Goal: Information Seeking & Learning: Check status

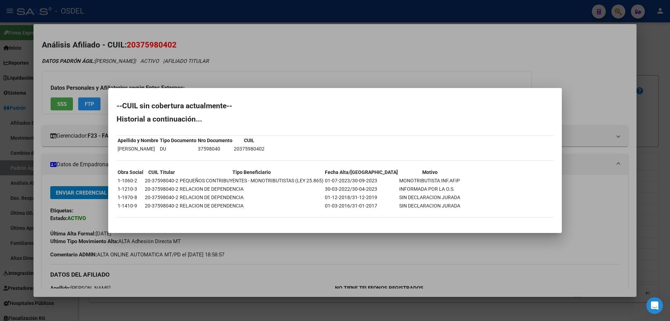
click at [282, 60] on div at bounding box center [335, 160] width 670 height 321
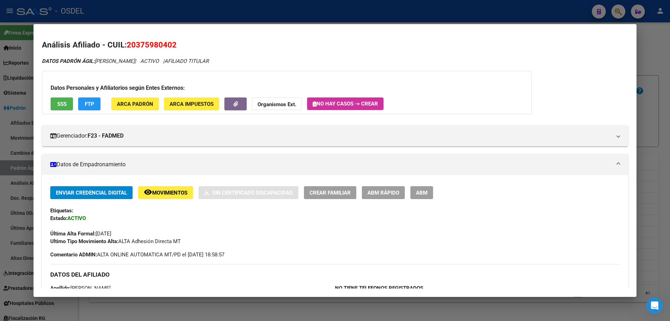
click at [237, 15] on div at bounding box center [335, 160] width 670 height 321
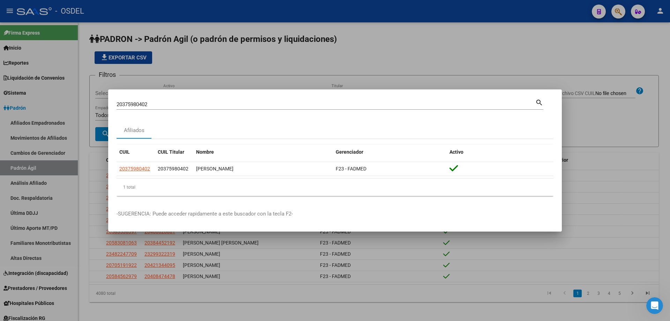
click at [155, 101] on input "20375980402" at bounding box center [326, 104] width 419 height 6
paste input "6065627"
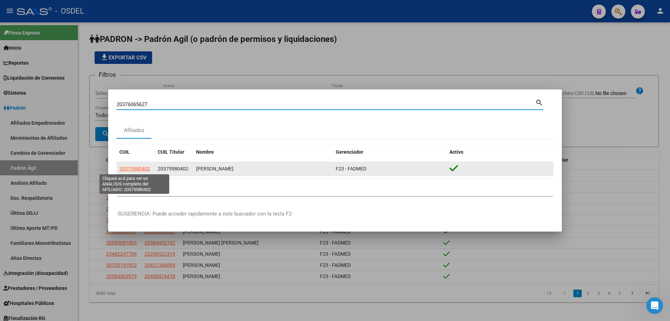
type input "20376065627"
click at [137, 171] on span "20375980402" at bounding box center [134, 169] width 31 height 6
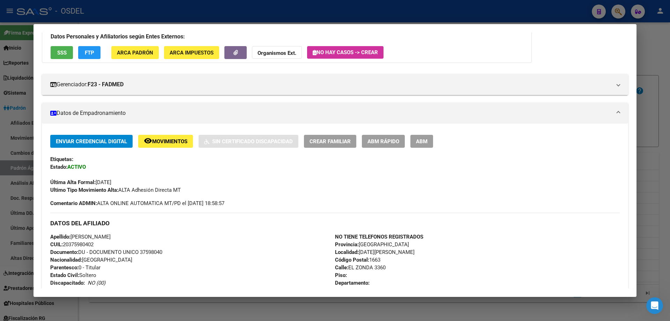
scroll to position [39, 0]
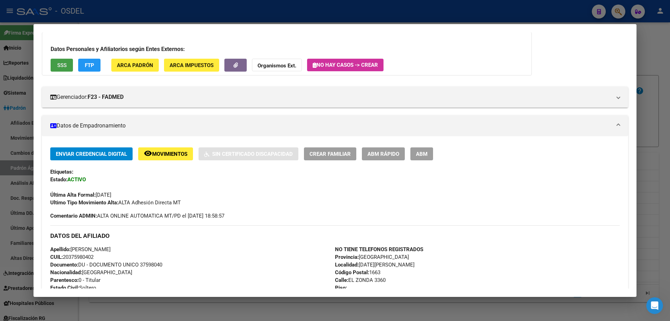
click at [64, 66] on span "SSS" at bounding box center [61, 65] width 9 height 6
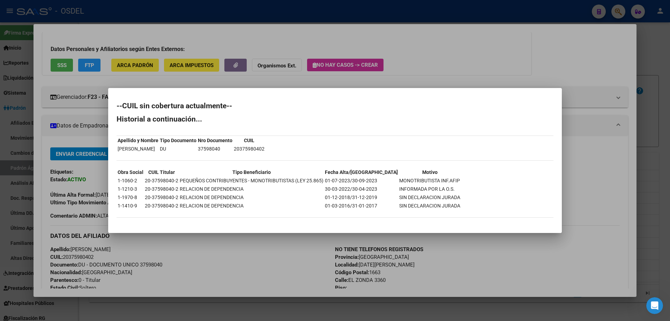
click at [284, 38] on div at bounding box center [335, 160] width 670 height 321
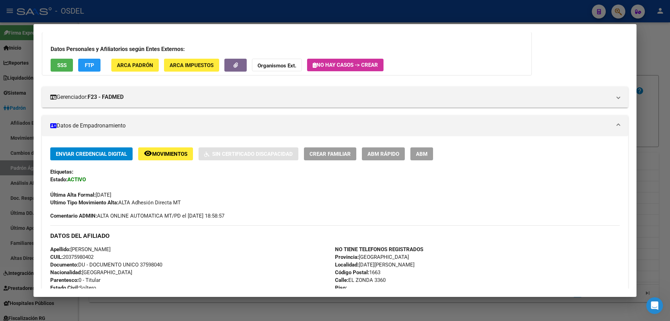
click at [263, 14] on div at bounding box center [335, 160] width 670 height 321
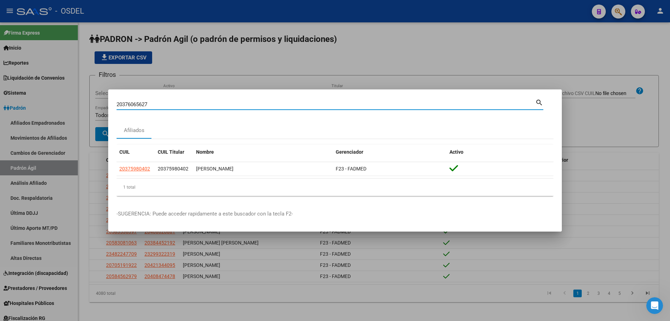
click at [216, 103] on input "20376065627" at bounding box center [326, 104] width 419 height 6
click at [541, 104] on mat-icon "search" at bounding box center [540, 102] width 8 height 8
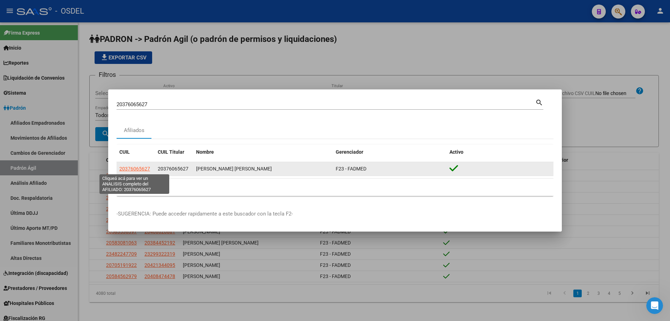
click at [142, 169] on span "20376065627" at bounding box center [134, 169] width 31 height 6
type textarea "20376065627"
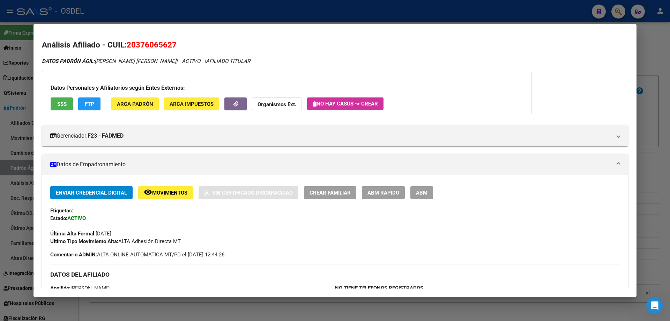
click at [61, 107] on span "SSS" at bounding box center [61, 104] width 9 height 6
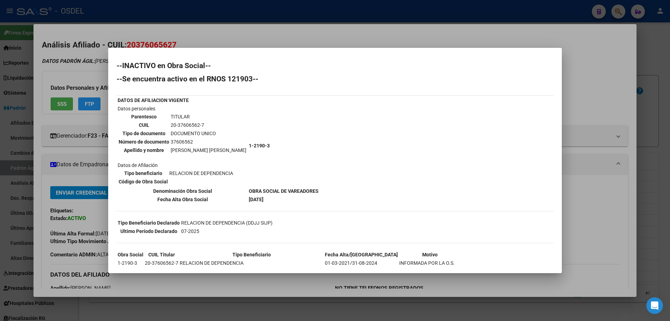
click at [320, 39] on div at bounding box center [335, 160] width 670 height 321
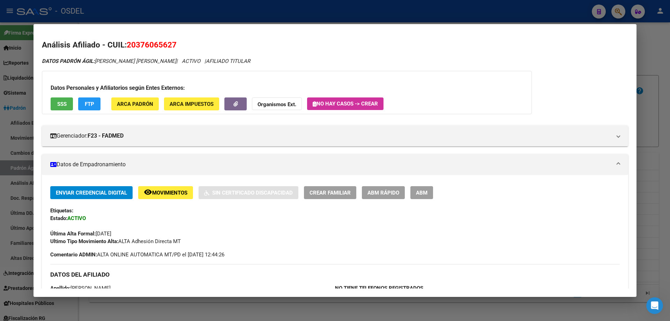
click at [169, 12] on div at bounding box center [335, 160] width 670 height 321
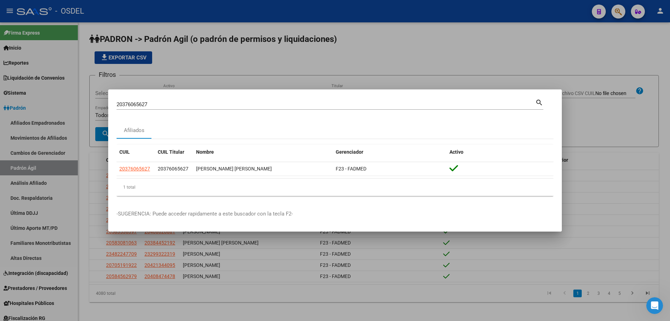
click at [139, 105] on input "20376065627" at bounding box center [326, 104] width 419 height 6
paste input "456952"
type input "20376456952"
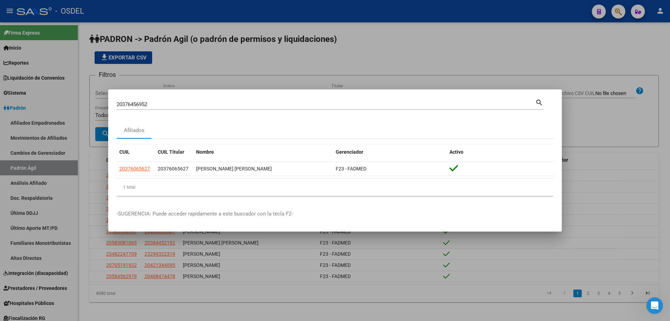
click at [539, 103] on mat-icon "search" at bounding box center [540, 102] width 8 height 8
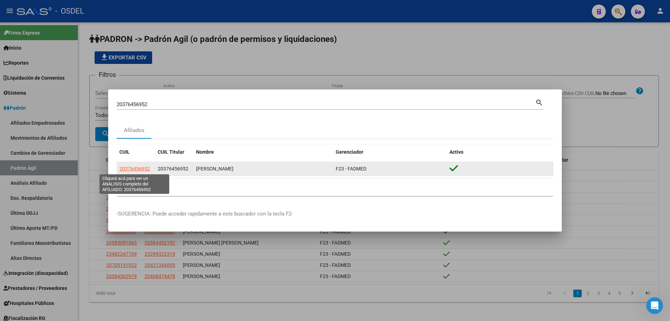
click at [143, 166] on span "20376456952" at bounding box center [134, 169] width 31 height 6
type textarea "20376456952"
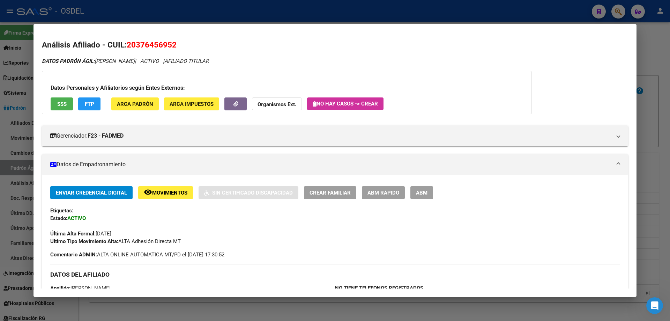
click at [56, 103] on button "SSS" at bounding box center [62, 103] width 22 height 13
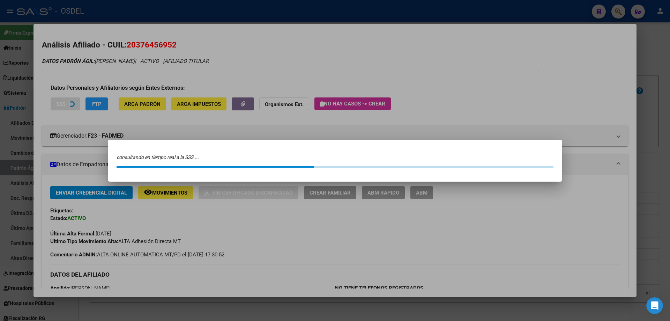
click at [204, 155] on div "consultando en tiempo real a la SSS...." at bounding box center [335, 157] width 437 height 7
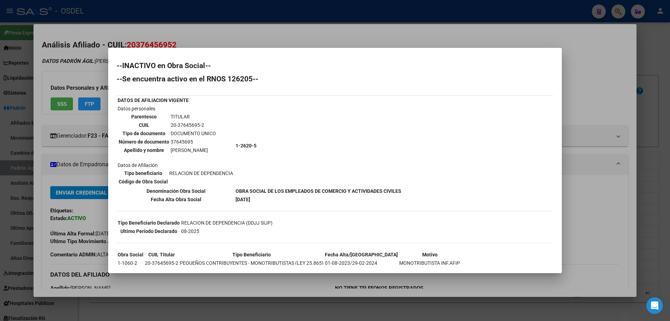
click at [204, 155] on td "Datos personales Parentesco TITULAR CUIL 20-37645695-2 Tipo de documento DOCUME…" at bounding box center [175, 146] width 117 height 82
click at [388, 32] on div at bounding box center [335, 160] width 670 height 321
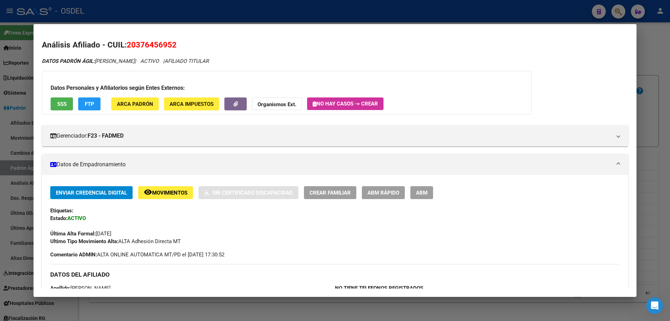
click at [382, 15] on div at bounding box center [335, 160] width 670 height 321
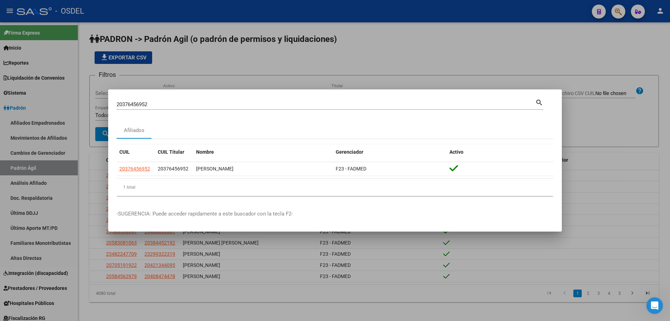
click at [197, 101] on div "20376456952 Buscar (apellido, dni, [PERSON_NAME], [PERSON_NAME], cuit, obra soc…" at bounding box center [326, 104] width 419 height 10
click at [198, 102] on div "20376456952 Buscar (apellido, dni, [PERSON_NAME], [PERSON_NAME], cuit, obra soc…" at bounding box center [326, 104] width 419 height 10
click at [198, 104] on input "20376456952" at bounding box center [326, 104] width 419 height 6
paste input "875408"
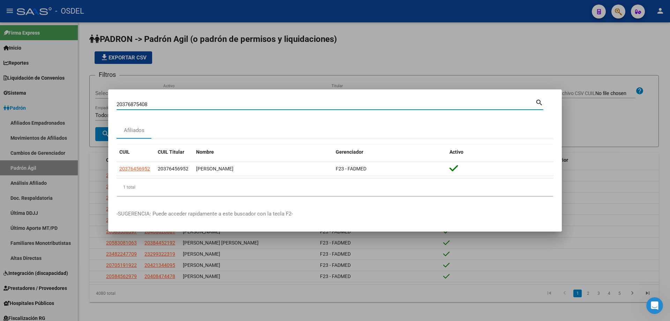
type input "20376875408"
click at [539, 103] on mat-icon "search" at bounding box center [540, 102] width 8 height 8
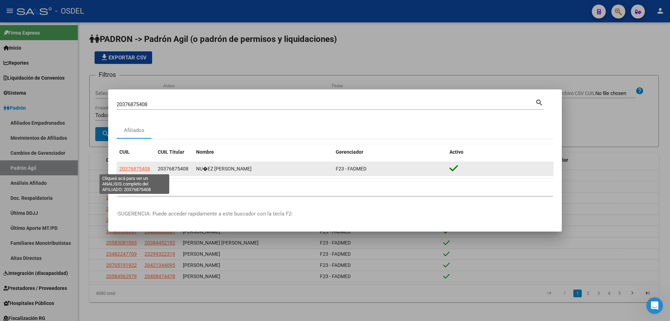
click at [147, 170] on span "20376875408" at bounding box center [134, 169] width 31 height 6
type textarea "20376875408"
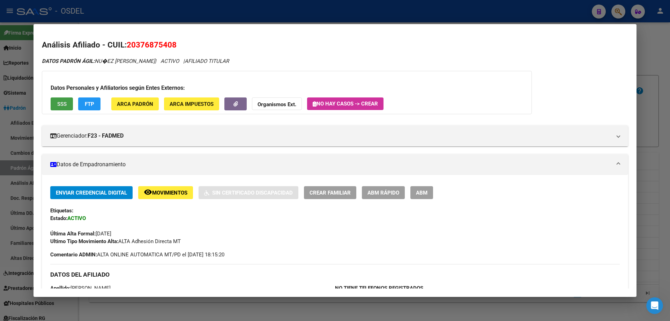
click at [62, 103] on span "SSS" at bounding box center [61, 104] width 9 height 6
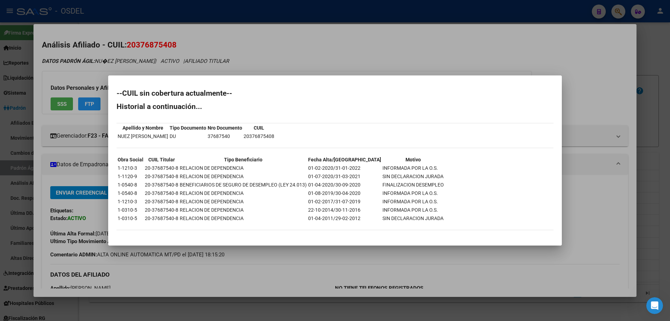
click at [346, 61] on div at bounding box center [335, 160] width 670 height 321
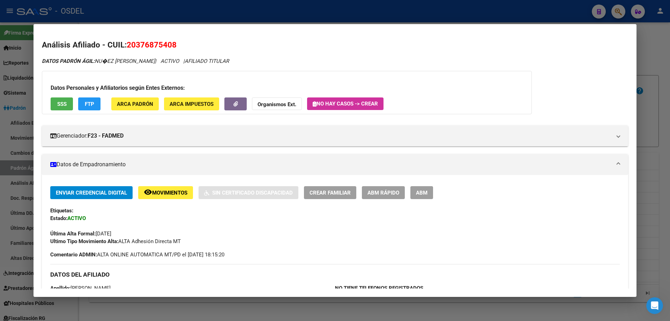
click at [210, 9] on div at bounding box center [335, 160] width 670 height 321
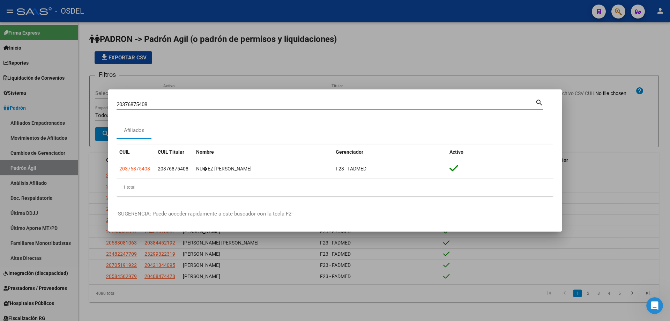
click at [156, 106] on input "20376875408" at bounding box center [326, 104] width 419 height 6
paste input "8496544"
type input "20378496544"
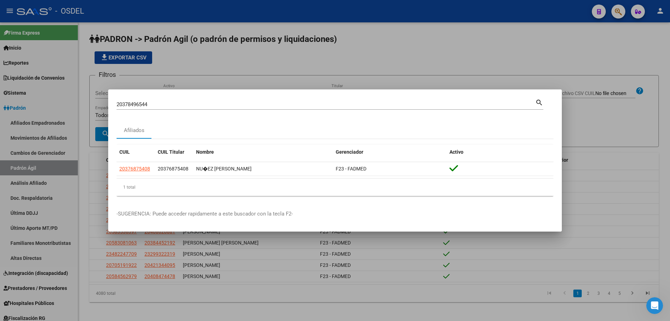
click at [542, 100] on mat-icon "search" at bounding box center [540, 102] width 8 height 8
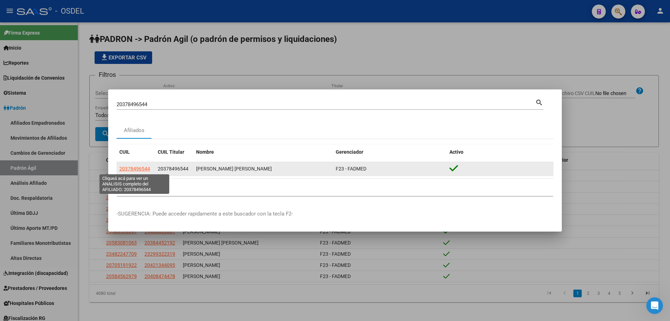
click at [139, 169] on span "20378496544" at bounding box center [134, 169] width 31 height 6
type textarea "20378496544"
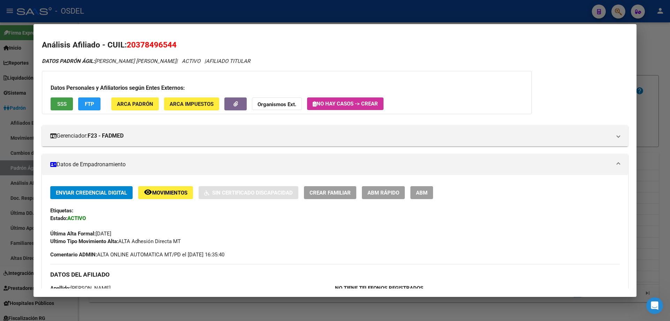
click at [69, 103] on button "SSS" at bounding box center [62, 103] width 22 height 13
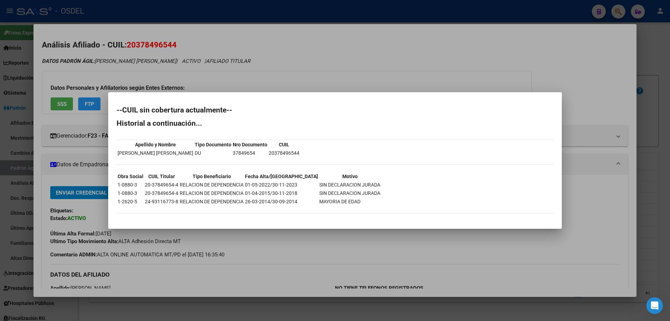
click at [213, 74] on div at bounding box center [335, 160] width 670 height 321
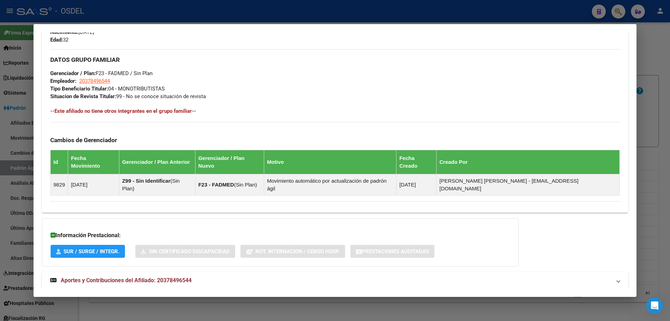
scroll to position [318, 0]
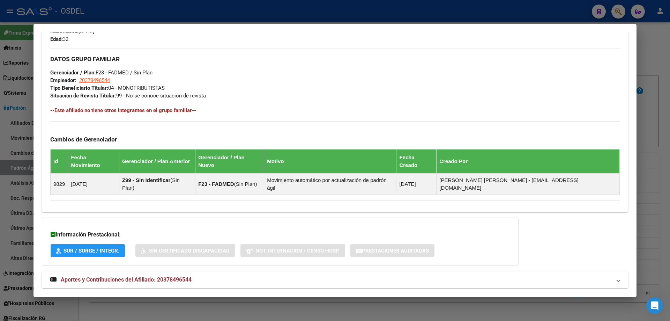
click at [124, 276] on span "Aportes y Contribuciones del Afiliado: 20378496544" at bounding box center [126, 279] width 131 height 7
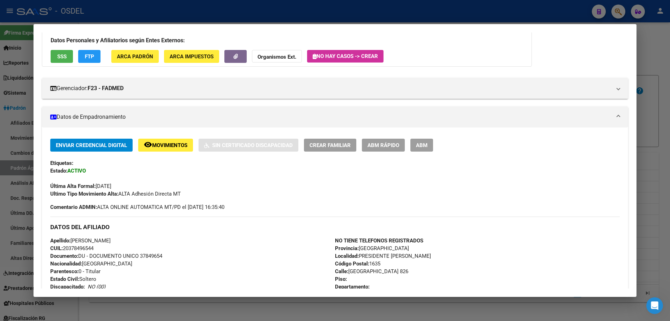
scroll to position [0, 0]
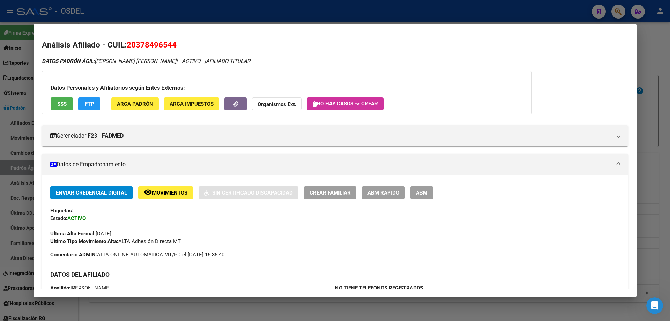
click at [60, 105] on span "SSS" at bounding box center [61, 104] width 9 height 6
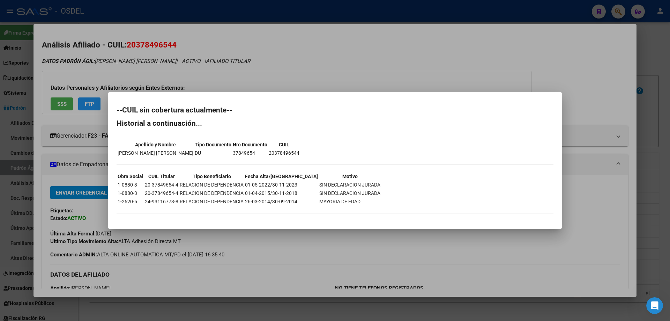
click at [244, 77] on div at bounding box center [335, 160] width 670 height 321
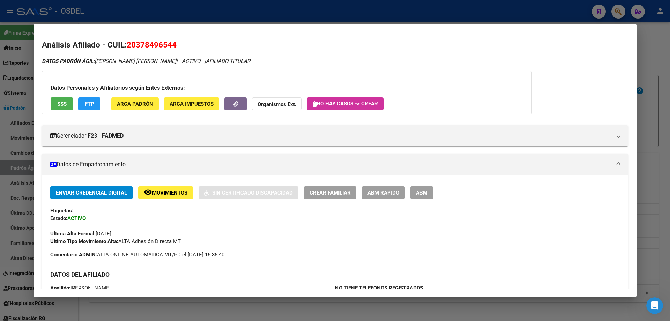
click at [200, 10] on div at bounding box center [335, 160] width 670 height 321
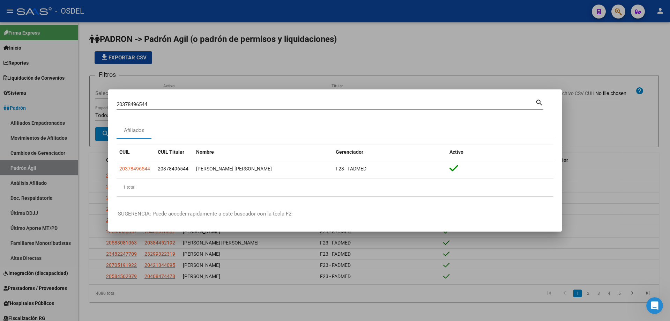
click at [169, 103] on input "20378496544" at bounding box center [326, 104] width 419 height 6
paste input "9585621"
type input "20379585621"
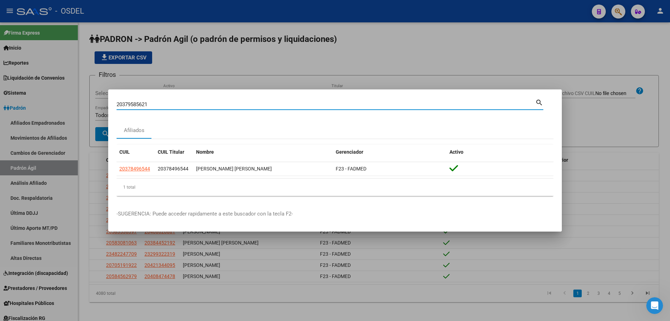
click at [539, 103] on mat-icon "search" at bounding box center [540, 102] width 8 height 8
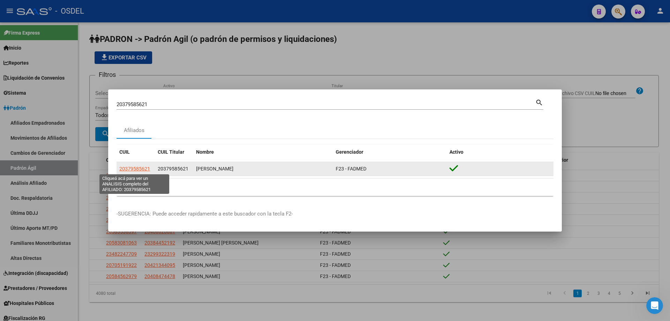
click at [142, 171] on span "20379585621" at bounding box center [134, 169] width 31 height 6
type textarea "20379585621"
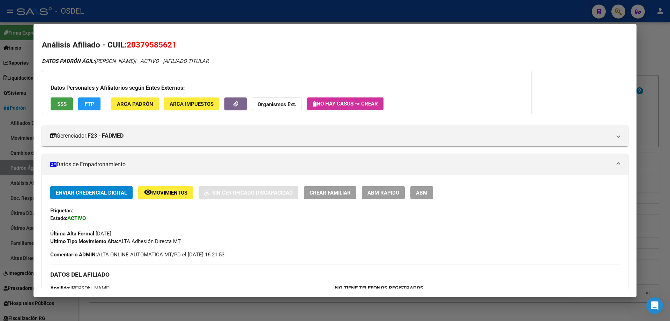
click at [64, 99] on button "SSS" at bounding box center [62, 103] width 22 height 13
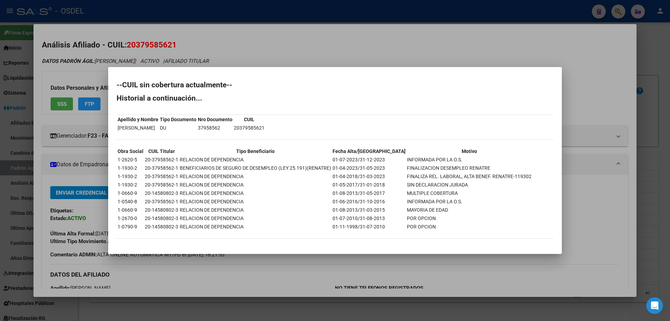
click at [351, 49] on div at bounding box center [335, 160] width 670 height 321
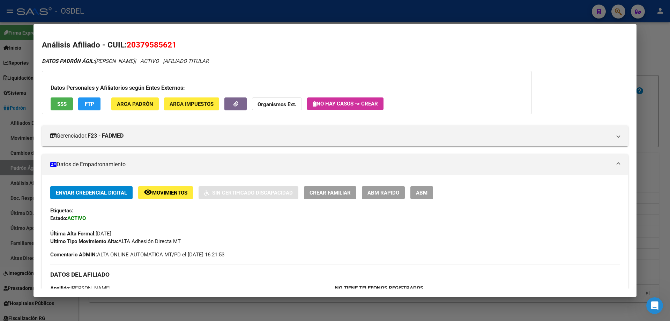
click at [312, 17] on div at bounding box center [335, 160] width 670 height 321
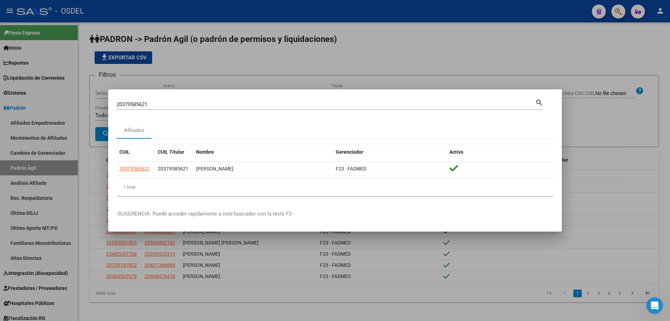
click at [154, 106] on input "20379585621" at bounding box center [326, 104] width 419 height 6
click at [153, 105] on input "20379585621" at bounding box center [326, 104] width 419 height 6
paste input "80441323"
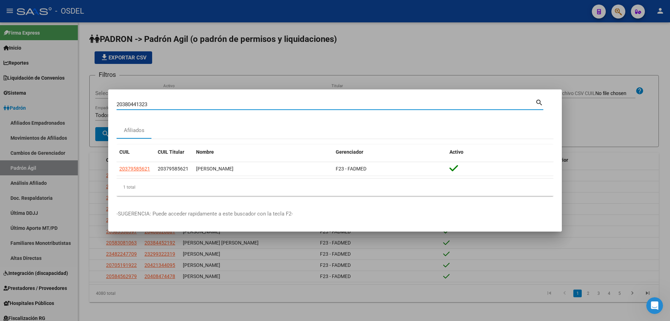
type input "20380441323"
click at [542, 104] on mat-icon "search" at bounding box center [540, 102] width 8 height 8
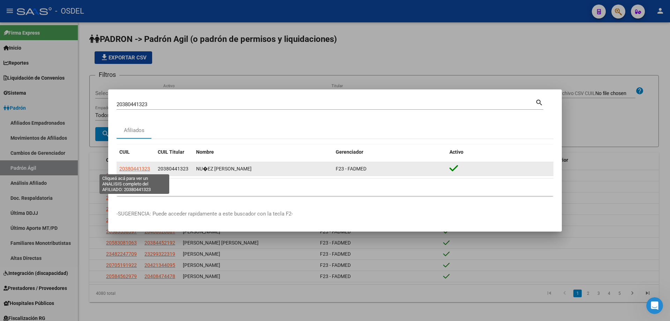
click at [135, 171] on span "20380441323" at bounding box center [134, 169] width 31 height 6
type textarea "20380441323"
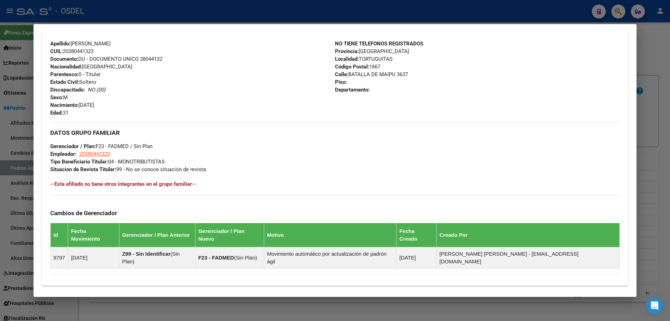
scroll to position [318, 0]
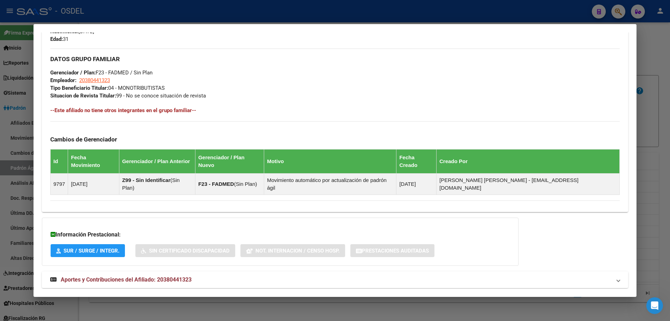
click at [122, 276] on span "Aportes y Contribuciones del Afiliado: 20380441323" at bounding box center [126, 279] width 131 height 7
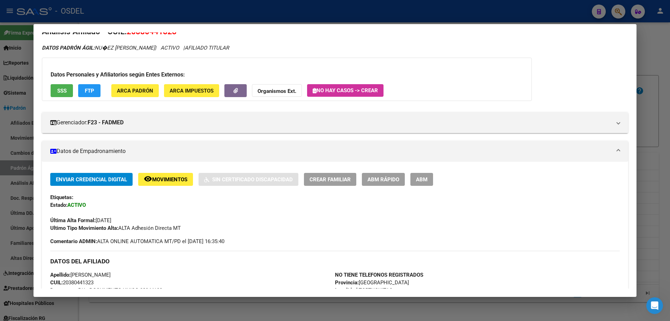
scroll to position [0, 0]
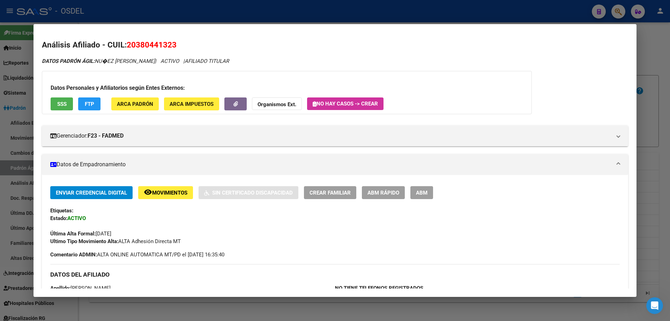
click at [60, 106] on span "SSS" at bounding box center [61, 104] width 9 height 6
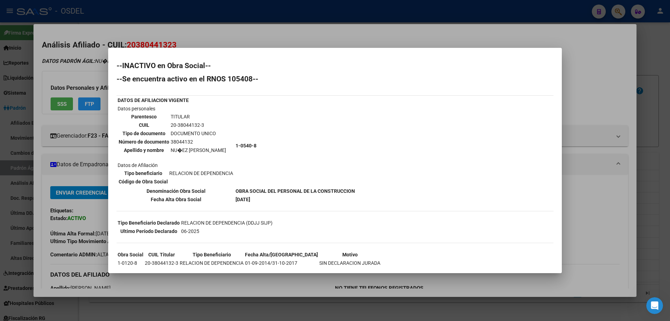
click at [241, 38] on div at bounding box center [335, 160] width 670 height 321
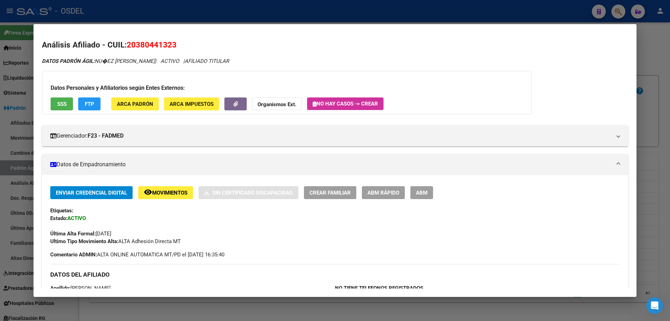
click at [231, 18] on div at bounding box center [335, 160] width 670 height 321
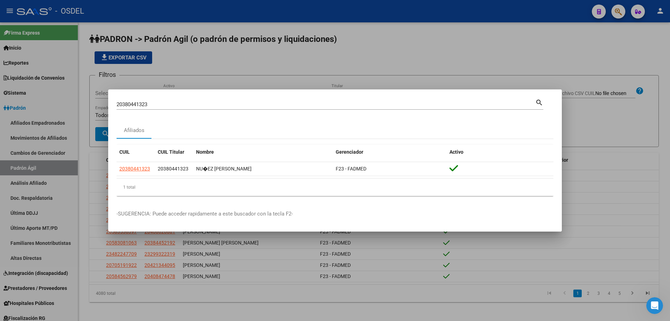
click at [139, 109] on div "20380441323 Buscar (apellido, dni, cuil, [PERSON_NAME], cuit, obra social)" at bounding box center [326, 104] width 419 height 10
click at [138, 107] on input "20380441323" at bounding box center [326, 104] width 419 height 6
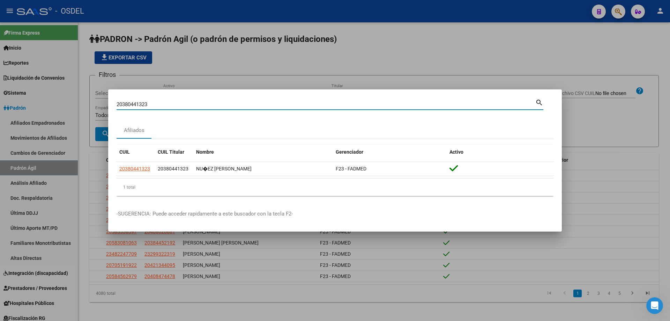
paste input "1892655"
type input "20381892655"
click at [539, 102] on mat-icon "search" at bounding box center [540, 102] width 8 height 8
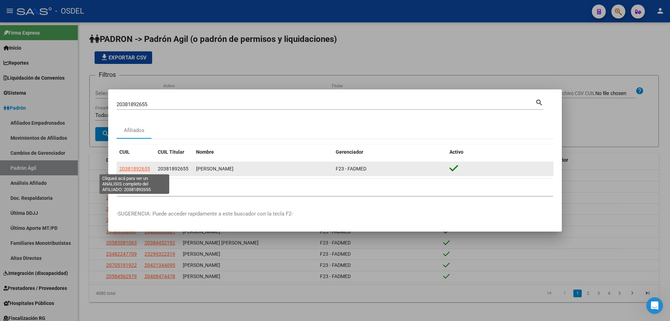
click at [138, 168] on span "20381892655" at bounding box center [134, 169] width 31 height 6
type textarea "20381892655"
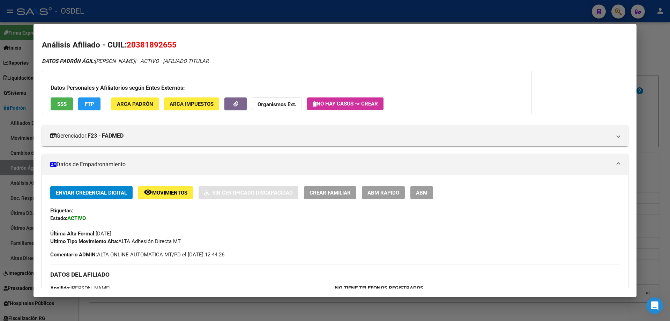
click at [57, 101] on span "SSS" at bounding box center [61, 104] width 9 height 6
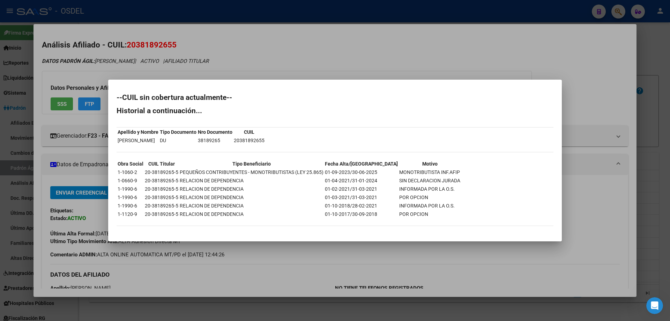
click at [367, 63] on div at bounding box center [335, 160] width 670 height 321
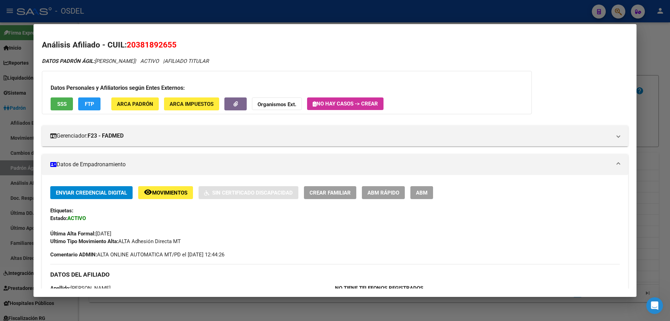
click at [330, 15] on div at bounding box center [335, 160] width 670 height 321
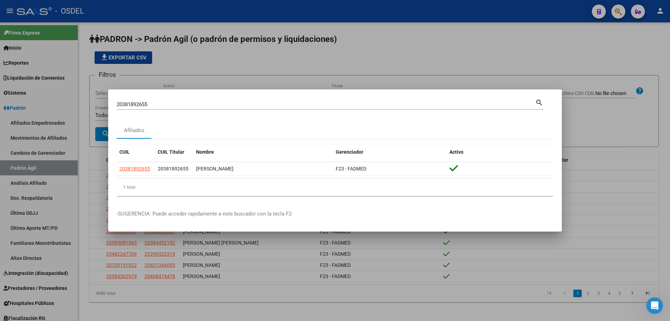
click at [191, 110] on div "20381892655 Buscar (apellido, dni, cuil, [PERSON_NAME], cuit, obra social) sear…" at bounding box center [330, 107] width 427 height 19
click at [190, 107] on input "20381892655" at bounding box center [326, 104] width 419 height 6
click at [189, 105] on input "20381892655" at bounding box center [326, 104] width 419 height 6
paste input "2754582"
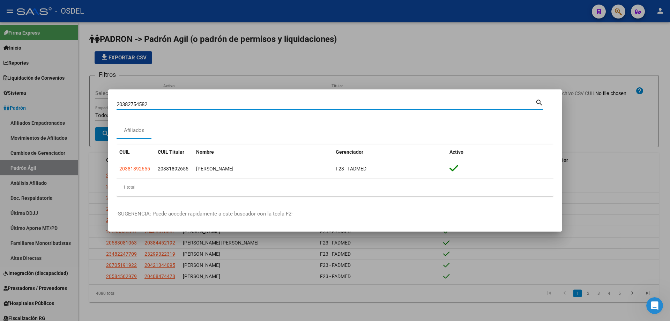
type input "20382754582"
click at [540, 101] on mat-icon "search" at bounding box center [540, 102] width 8 height 8
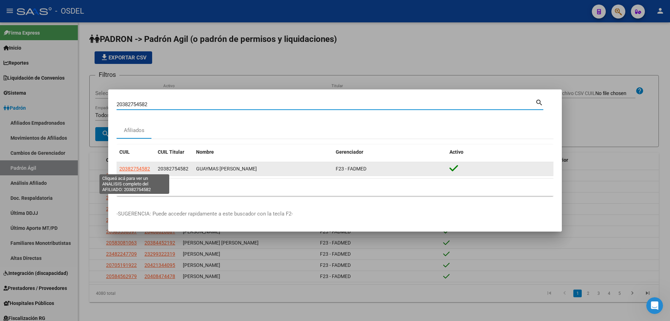
click at [136, 169] on span "20382754582" at bounding box center [134, 169] width 31 height 6
type textarea "20382754582"
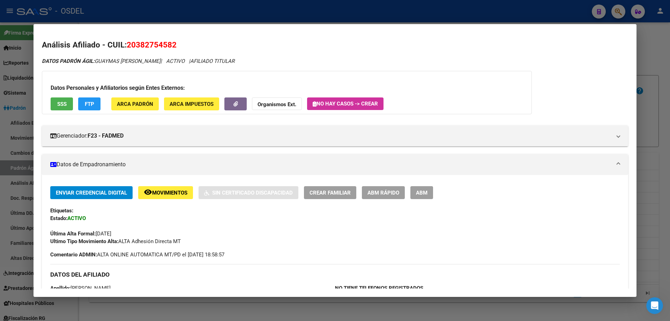
click at [51, 108] on button "SSS" at bounding box center [62, 103] width 22 height 13
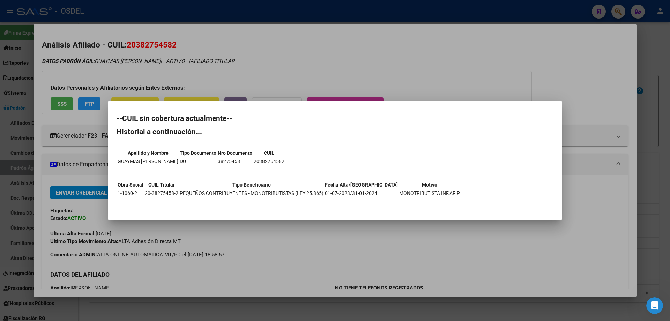
click at [318, 84] on div at bounding box center [335, 160] width 670 height 321
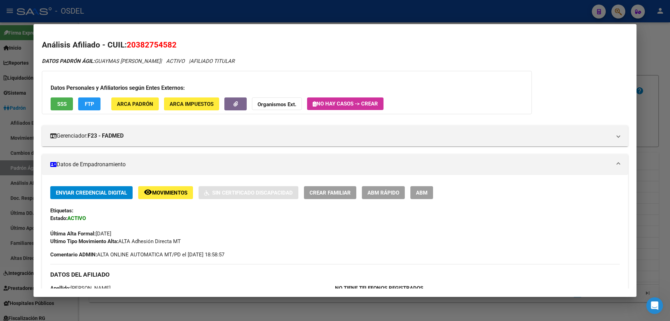
click at [228, 5] on div at bounding box center [335, 160] width 670 height 321
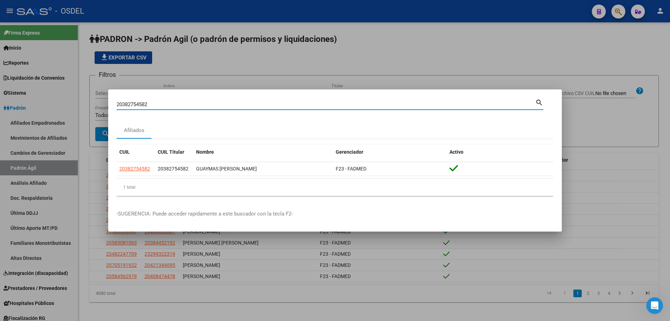
click at [169, 105] on input "20382754582" at bounding box center [326, 104] width 419 height 6
paste input "83221"
type input "20382783221"
click at [536, 105] on mat-icon "search" at bounding box center [540, 102] width 8 height 8
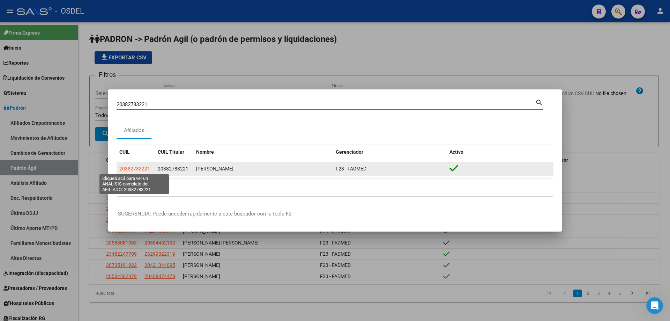
click at [132, 169] on span "20382783221" at bounding box center [134, 169] width 31 height 6
type textarea "20382783221"
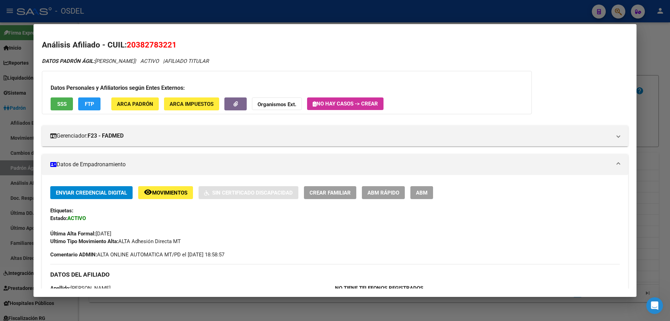
click at [62, 106] on span "SSS" at bounding box center [61, 104] width 9 height 6
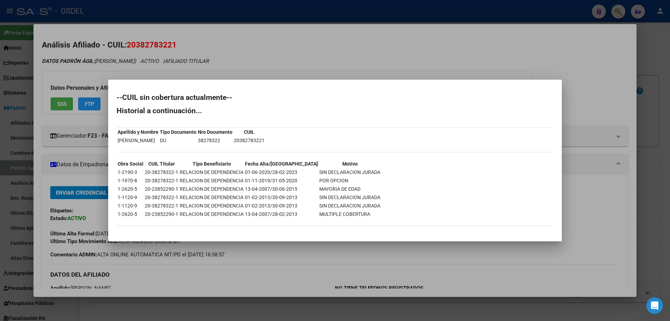
click at [425, 43] on div at bounding box center [335, 160] width 670 height 321
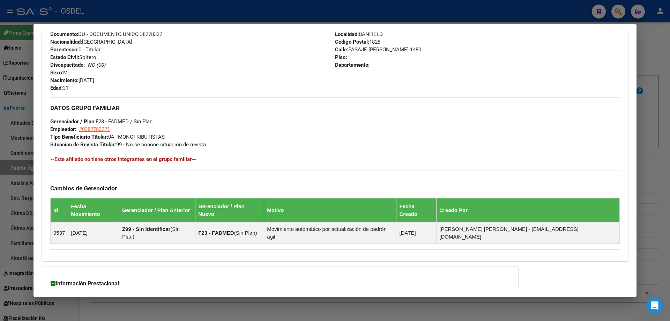
scroll to position [318, 0]
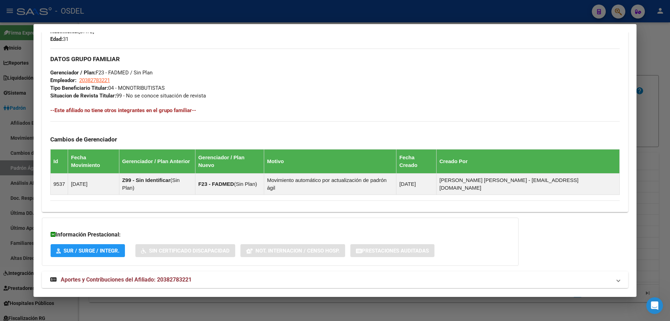
click at [123, 276] on span "Aportes y Contribuciones del Afiliado: 20382783221" at bounding box center [126, 279] width 131 height 7
click at [126, 279] on span "Aportes y Contribuciones del Afiliado: 20382783221" at bounding box center [126, 282] width 131 height 7
click at [126, 276] on span "Aportes y Contribuciones del Afiliado: 20382783221" at bounding box center [126, 279] width 131 height 7
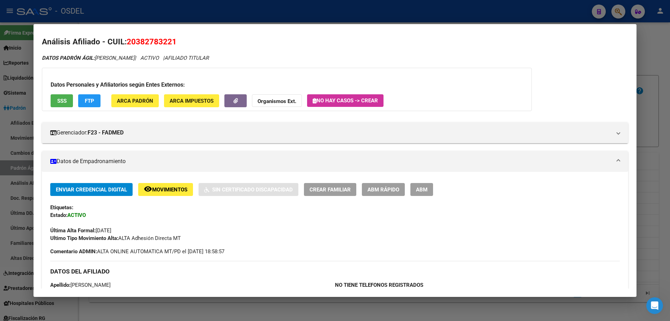
scroll to position [0, 0]
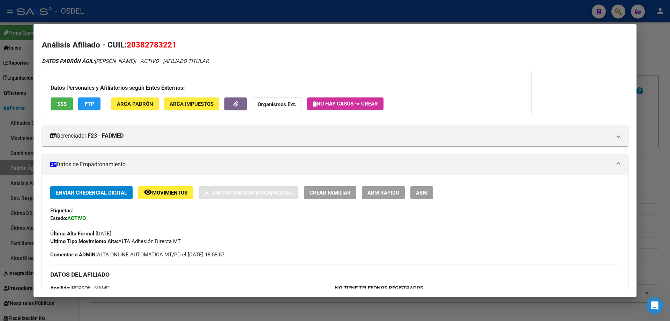
click at [149, 11] on div at bounding box center [335, 160] width 670 height 321
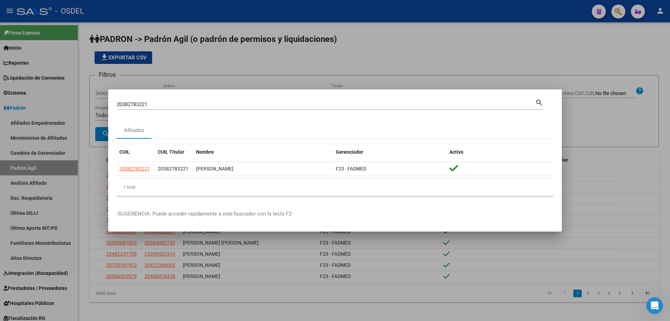
click at [147, 107] on input "20382783221" at bounding box center [326, 104] width 419 height 6
click at [147, 106] on input "20382783221" at bounding box center [326, 104] width 419 height 6
paste input "3584028"
type input "20383584028"
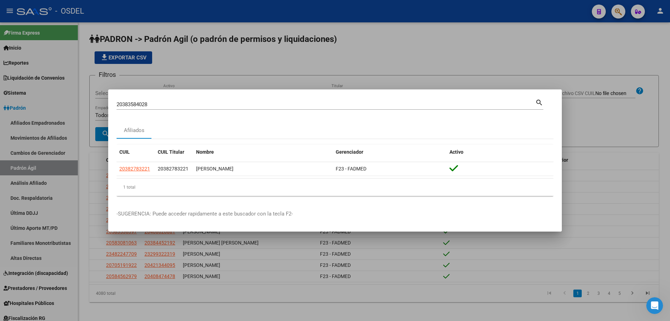
click at [541, 103] on mat-icon "search" at bounding box center [540, 102] width 8 height 8
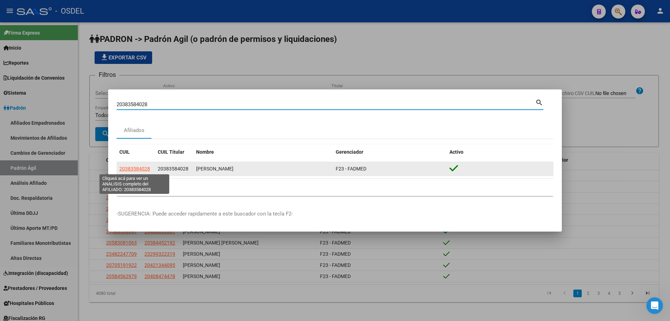
click at [138, 170] on span "20383584028" at bounding box center [134, 169] width 31 height 6
type textarea "20383584028"
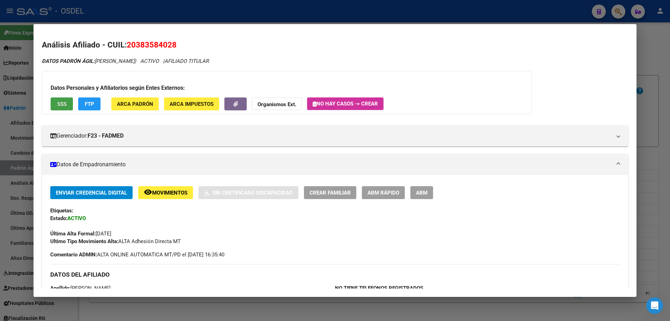
click at [58, 98] on button "SSS" at bounding box center [62, 103] width 22 height 13
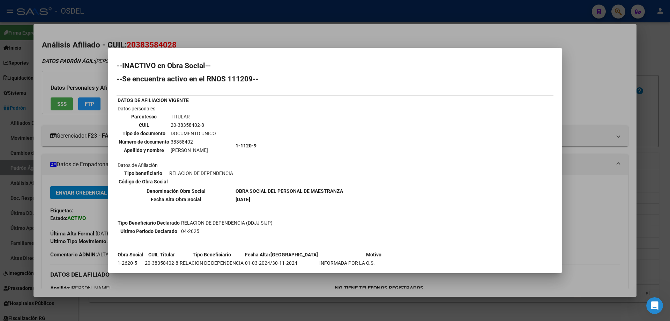
drag, startPoint x: 242, startPoint y: 40, endPoint x: 234, endPoint y: 29, distance: 13.5
click at [242, 39] on div at bounding box center [335, 160] width 670 height 321
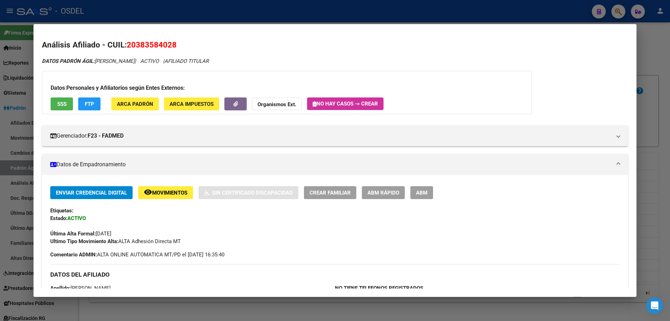
click at [230, 11] on div at bounding box center [335, 160] width 670 height 321
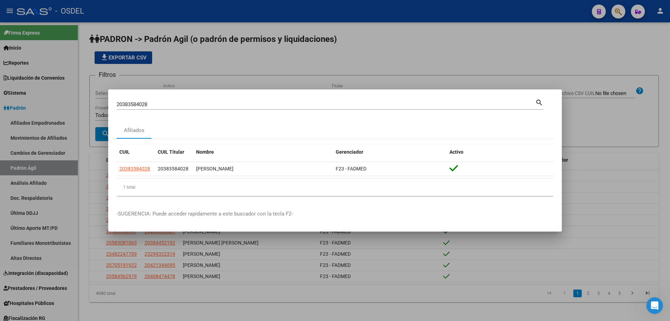
click at [145, 104] on input "20383584028" at bounding box center [326, 104] width 419 height 6
paste input "4357785"
type input "20384357785"
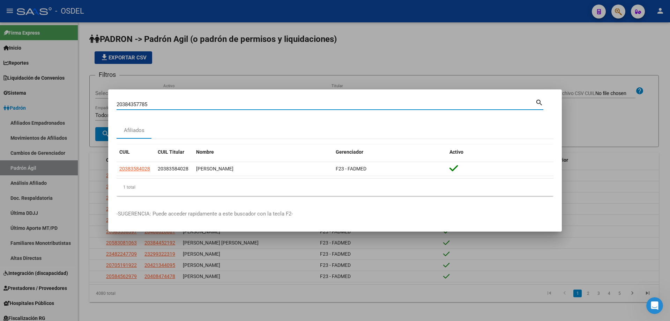
click at [541, 103] on mat-icon "search" at bounding box center [540, 102] width 8 height 8
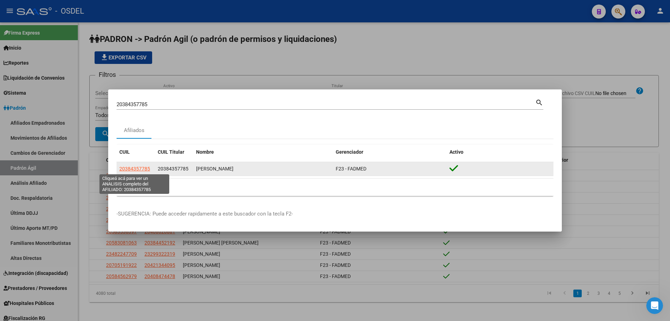
click at [140, 168] on span "20384357785" at bounding box center [134, 169] width 31 height 6
type textarea "20384357785"
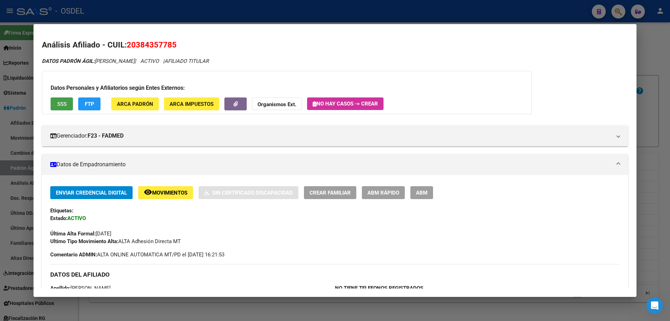
click at [66, 108] on button "SSS" at bounding box center [62, 103] width 22 height 13
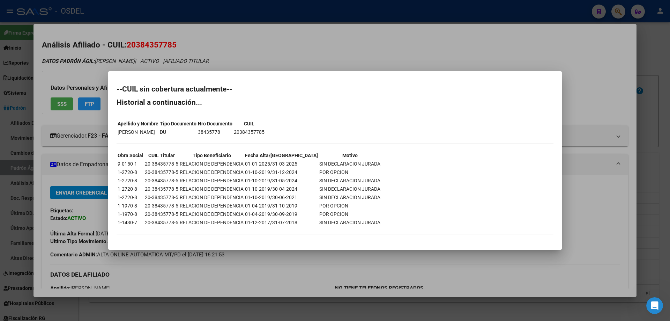
click at [264, 37] on div at bounding box center [335, 160] width 670 height 321
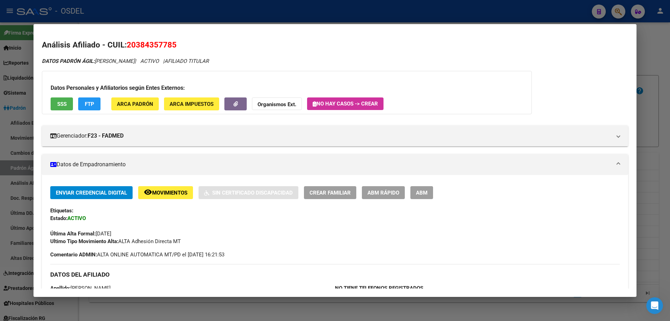
click at [259, 15] on div at bounding box center [335, 160] width 670 height 321
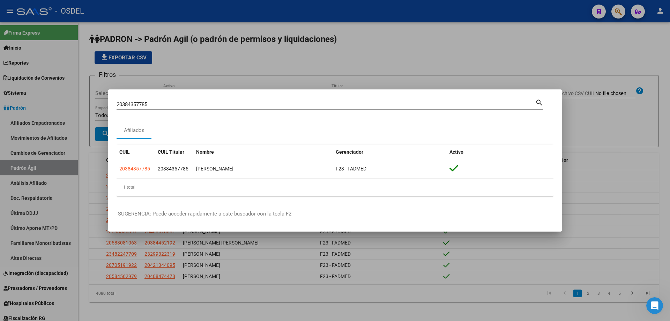
click at [133, 106] on input "20384357785" at bounding box center [326, 104] width 419 height 6
paste input "5101881"
type input "20385101881"
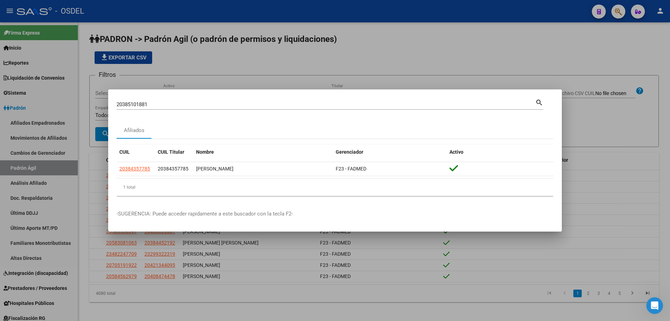
click at [540, 102] on mat-icon "search" at bounding box center [540, 102] width 8 height 8
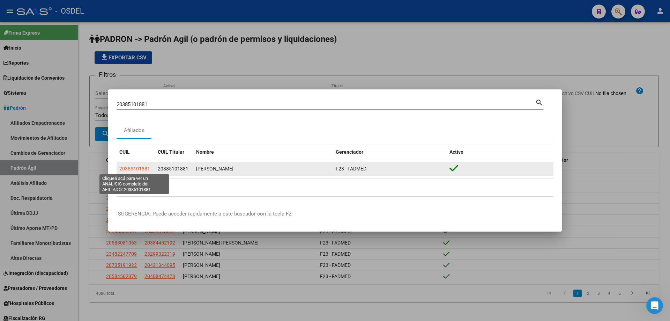
click at [144, 170] on span "20385101881" at bounding box center [134, 169] width 31 height 6
type textarea "20385101881"
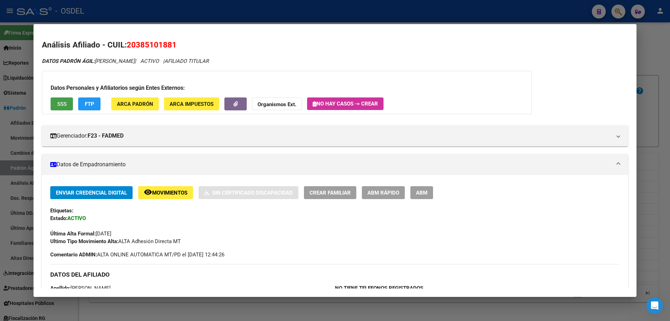
click at [58, 101] on span "SSS" at bounding box center [61, 104] width 9 height 6
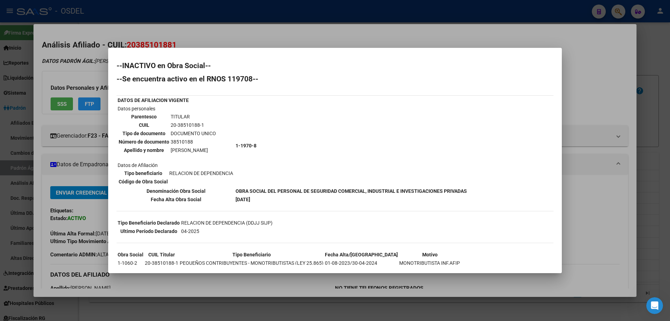
click at [204, 36] on div at bounding box center [335, 160] width 670 height 321
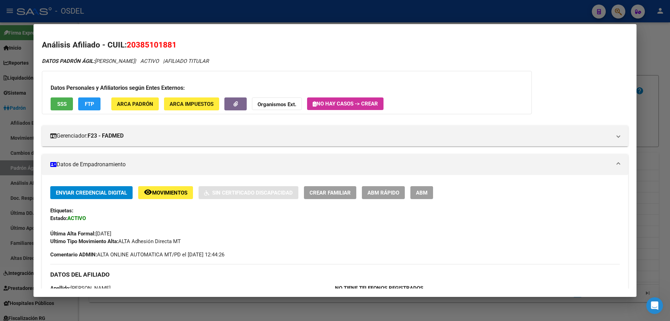
click at [208, 14] on div at bounding box center [335, 160] width 670 height 321
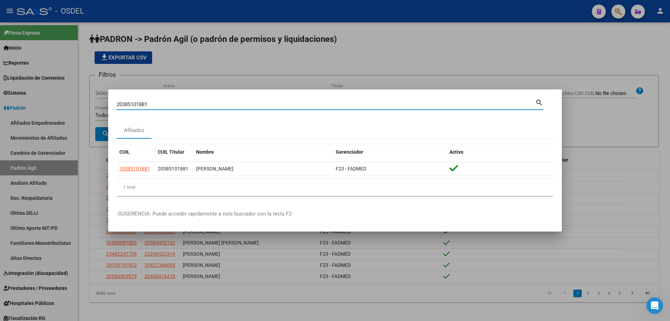
click at [143, 105] on input "20385101881" at bounding box center [326, 104] width 419 height 6
paste input "37479"
type input "20385137479"
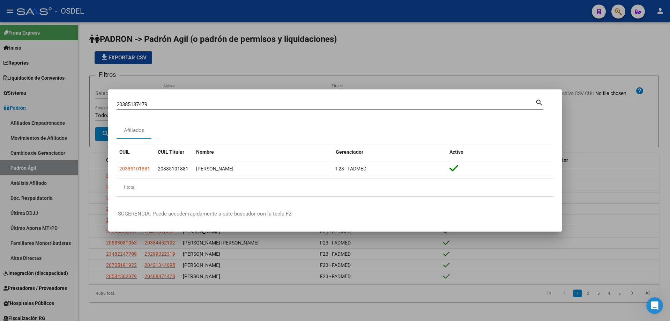
click at [301, 80] on div at bounding box center [335, 160] width 670 height 321
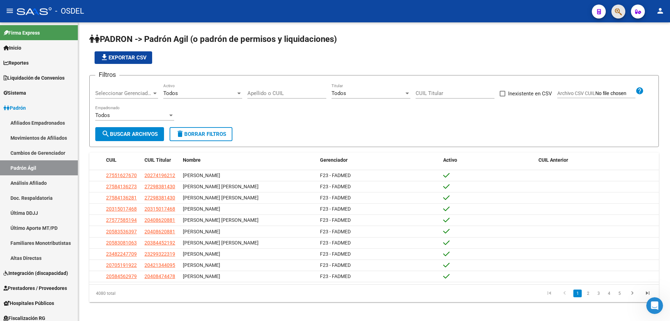
click at [613, 13] on button "button" at bounding box center [619, 12] width 14 height 14
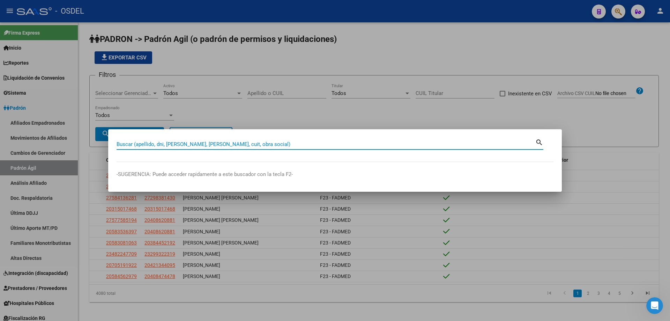
click at [212, 146] on input "Buscar (apellido, dni, [PERSON_NAME], [PERSON_NAME], cuit, obra social)" at bounding box center [326, 144] width 419 height 6
paste input "20385137479"
type input "20385137479"
click at [536, 142] on mat-icon "search" at bounding box center [540, 142] width 8 height 8
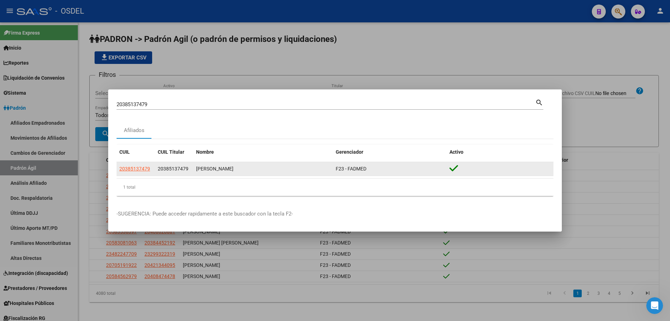
click at [125, 160] on datatable-header "CUIL CUIL Titular Nombre Gerenciador Activo" at bounding box center [335, 153] width 437 height 17
click at [132, 168] on span "20385137479" at bounding box center [134, 169] width 31 height 6
type textarea "20385137479"
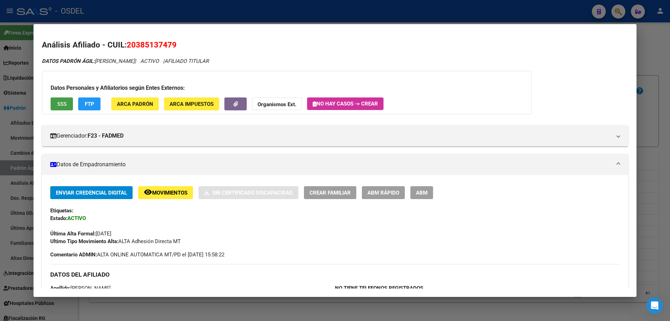
click at [65, 105] on span "SSS" at bounding box center [61, 104] width 9 height 6
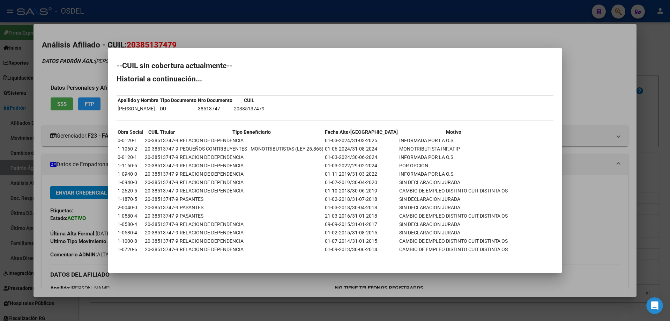
click at [185, 41] on div at bounding box center [335, 160] width 670 height 321
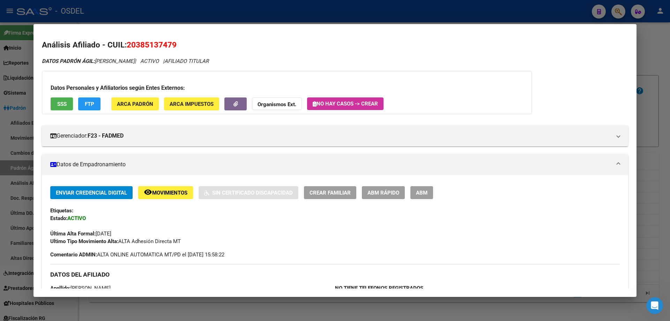
click at [188, 16] on div at bounding box center [335, 160] width 670 height 321
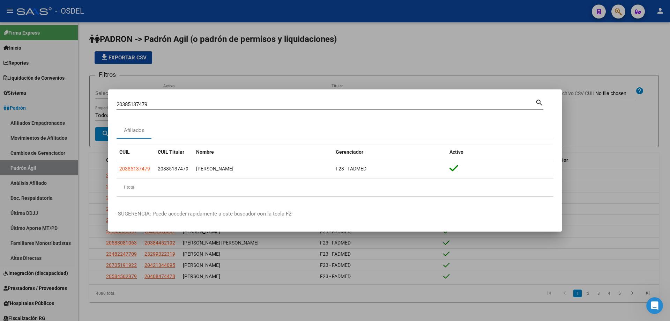
click at [154, 108] on div "20385137479 [PERSON_NAME] (apellido, dni, [PERSON_NAME], [PERSON_NAME], cuit, o…" at bounding box center [326, 104] width 419 height 10
click at [156, 101] on input "20385137479" at bounding box center [326, 104] width 419 height 6
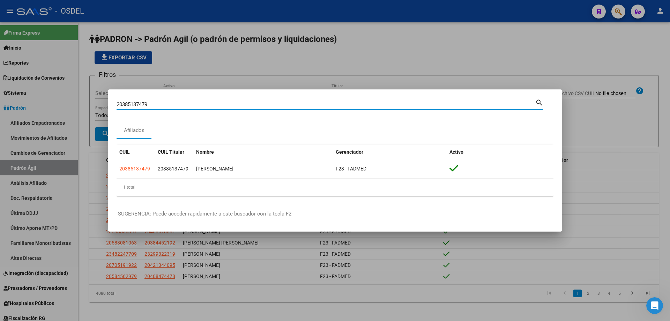
paste input "233028"
type input "20385233028"
click at [541, 103] on mat-icon "search" at bounding box center [540, 102] width 8 height 8
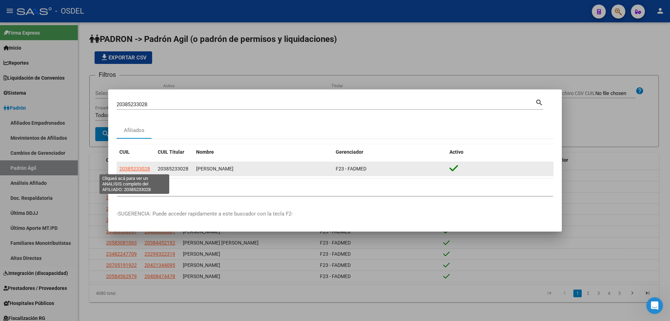
click at [140, 168] on span "20385233028" at bounding box center [134, 169] width 31 height 6
type textarea "20385233028"
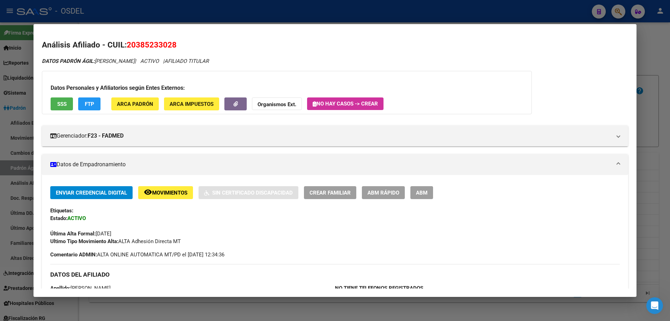
click at [63, 103] on span "SSS" at bounding box center [61, 104] width 9 height 6
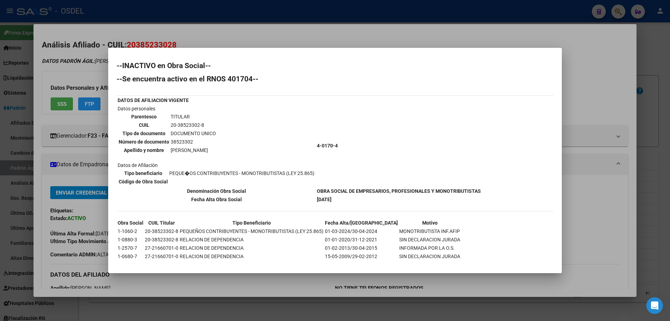
click at [319, 33] on div at bounding box center [335, 160] width 670 height 321
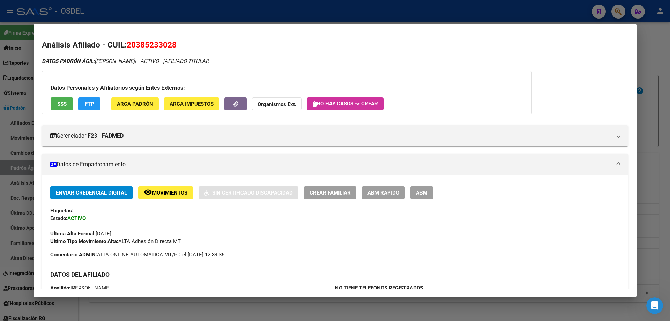
click at [312, 15] on div at bounding box center [335, 160] width 670 height 321
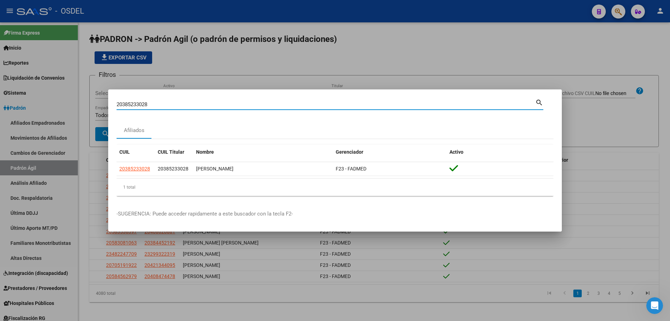
click at [145, 107] on input "20385233028" at bounding box center [326, 104] width 419 height 6
paste input "466766"
type input "20385466766"
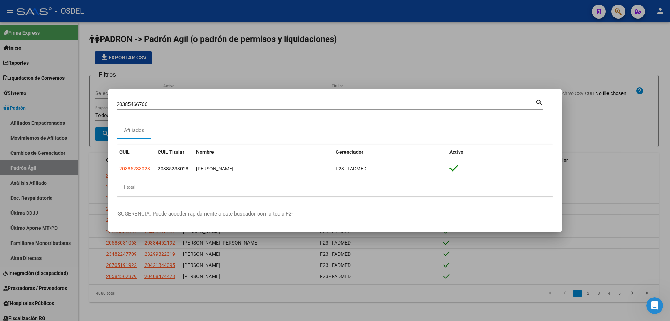
click at [541, 103] on mat-icon "search" at bounding box center [540, 102] width 8 height 8
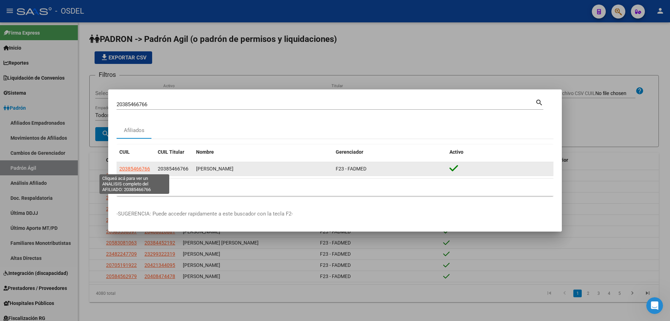
click at [139, 169] on span "20385466766" at bounding box center [134, 169] width 31 height 6
type textarea "20385466766"
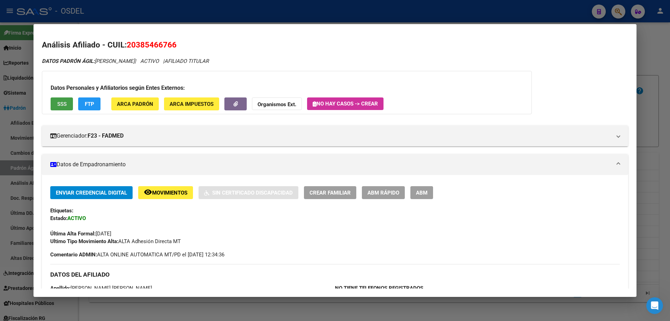
click at [65, 106] on span "SSS" at bounding box center [61, 104] width 9 height 6
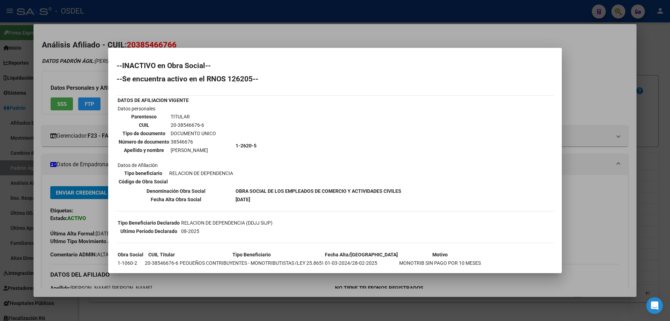
click at [289, 30] on div at bounding box center [335, 160] width 670 height 321
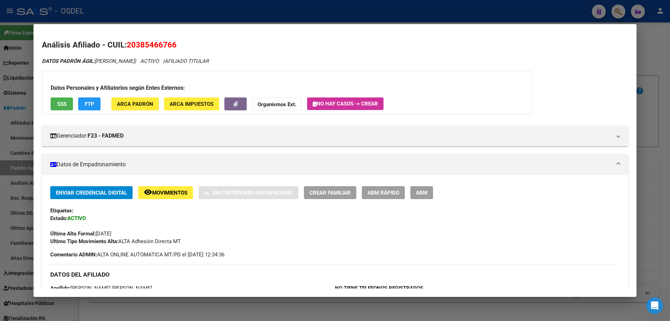
click at [187, 8] on div at bounding box center [335, 160] width 670 height 321
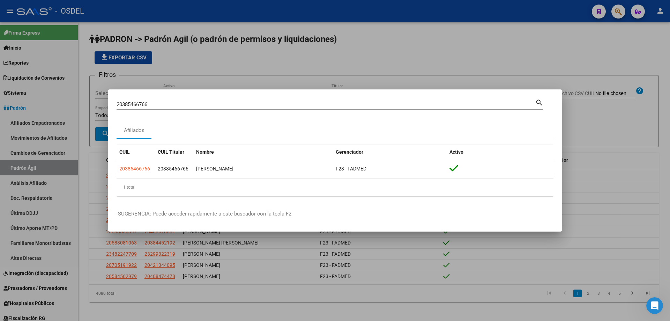
click at [151, 105] on input "20385466766" at bounding box center [326, 104] width 419 height 6
paste input "850825"
type input "20385850825"
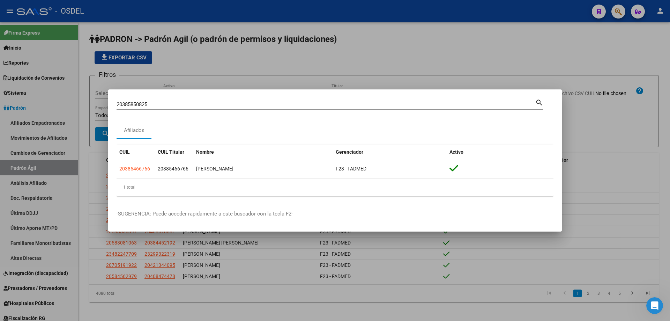
click at [538, 102] on mat-icon "search" at bounding box center [540, 102] width 8 height 8
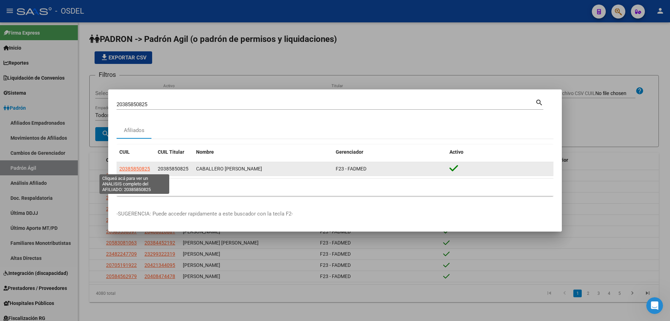
click at [142, 171] on span "20385850825" at bounding box center [134, 169] width 31 height 6
type textarea "20385850825"
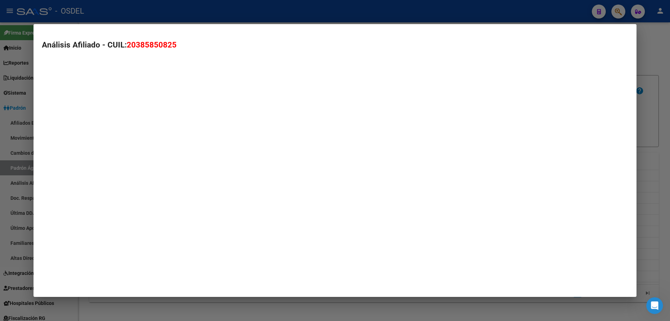
click at [142, 171] on mat-dialog-container "Análisis Afiliado - CUIL: 20385850825" at bounding box center [335, 160] width 603 height 273
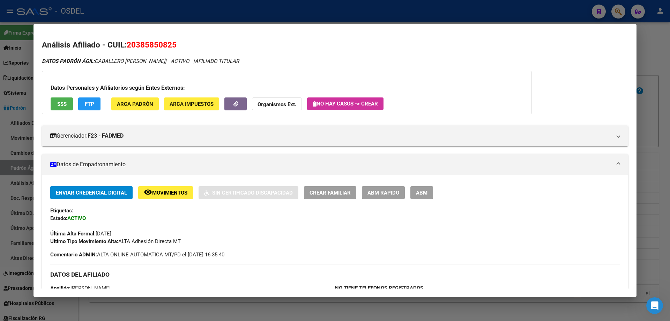
click at [63, 107] on span "SSS" at bounding box center [61, 104] width 9 height 6
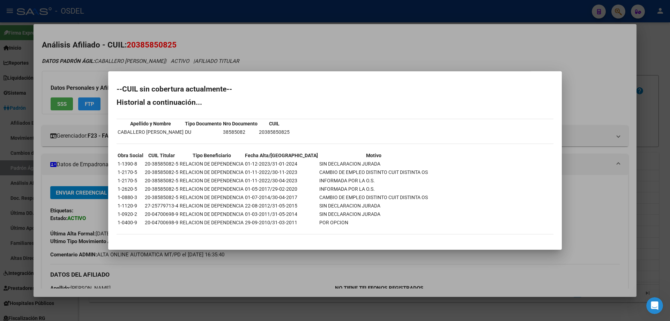
click at [341, 51] on div at bounding box center [335, 160] width 670 height 321
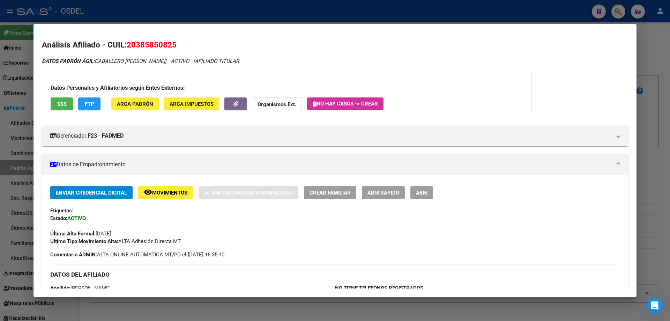
click at [495, 0] on div at bounding box center [335, 160] width 670 height 321
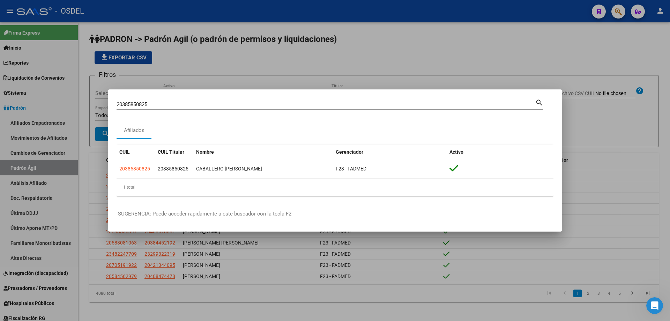
click at [209, 104] on input "20385850825" at bounding box center [326, 104] width 419 height 6
paste input "6801151"
type input "20386801151"
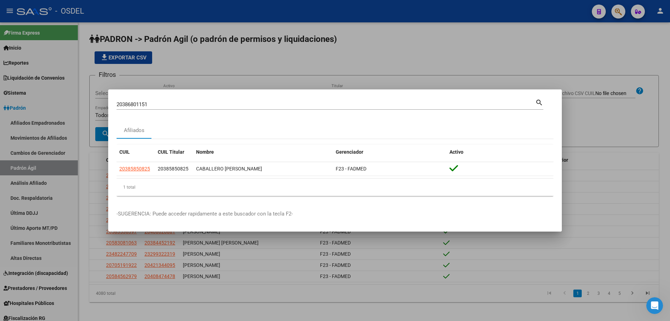
click at [540, 101] on mat-icon "search" at bounding box center [540, 102] width 8 height 8
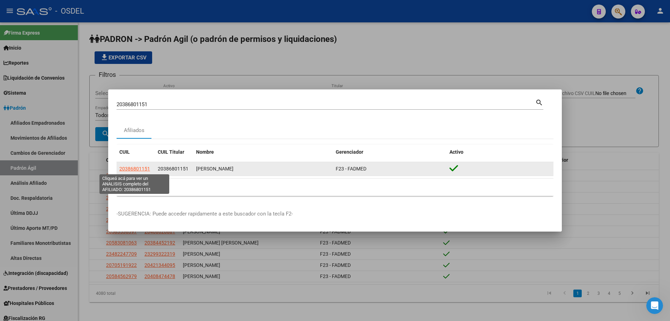
click at [147, 170] on span "20386801151" at bounding box center [134, 169] width 31 height 6
type textarea "20386801151"
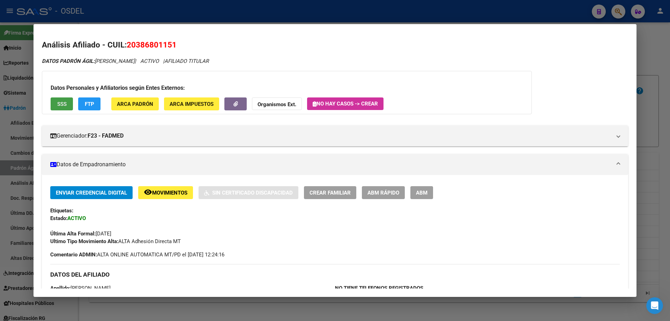
click at [54, 107] on button "SSS" at bounding box center [62, 103] width 22 height 13
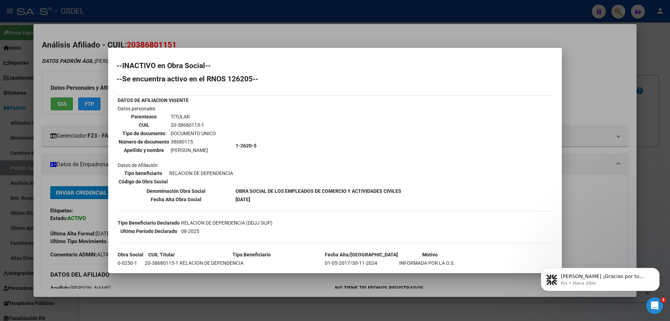
click at [280, 38] on div at bounding box center [335, 160] width 670 height 321
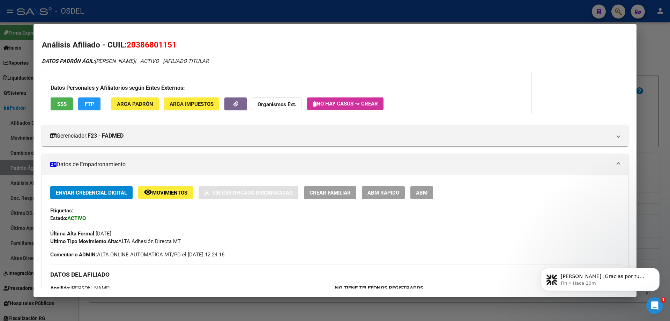
click at [261, 14] on div at bounding box center [335, 160] width 670 height 321
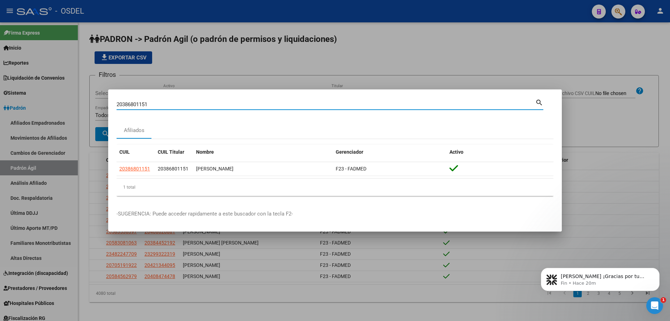
click at [169, 106] on input "20386801151" at bounding box center [326, 104] width 419 height 6
paste input "7053795"
type input "20387053795"
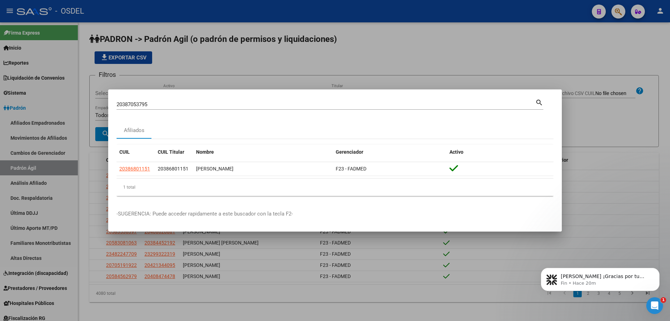
click at [541, 103] on mat-icon "search" at bounding box center [540, 102] width 8 height 8
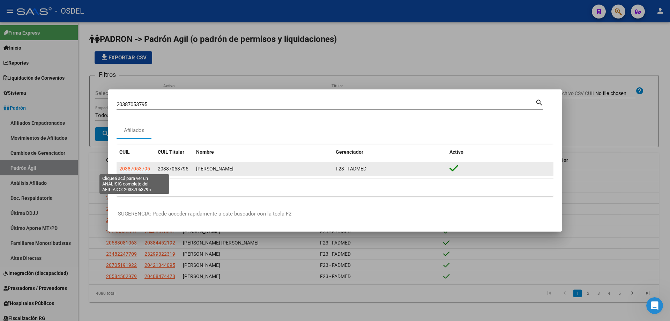
click at [137, 170] on span "20387053795" at bounding box center [134, 169] width 31 height 6
type textarea "20387053795"
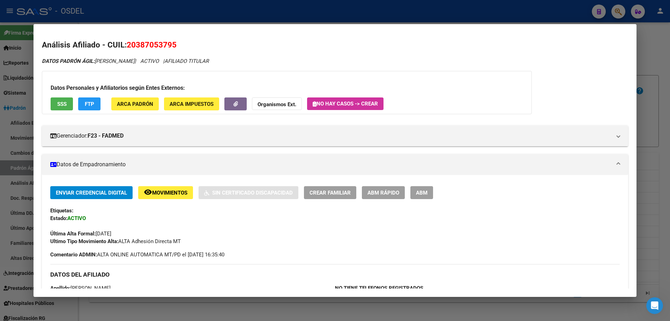
click at [60, 101] on span "SSS" at bounding box center [61, 104] width 9 height 6
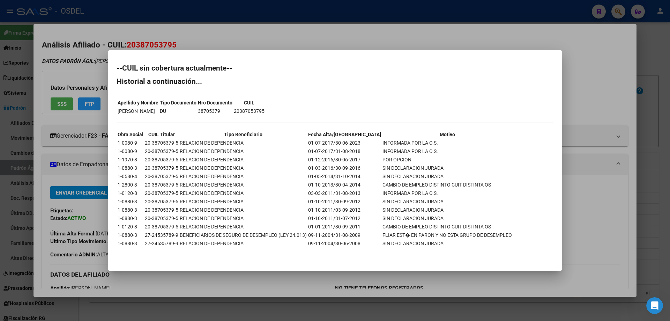
click at [352, 52] on mat-dialog-container "--CUIL sin cobertura actualmente-- Historial a continuación... Apellido y Nombr…" at bounding box center [335, 160] width 454 height 220
click at [337, 30] on div at bounding box center [335, 160] width 670 height 321
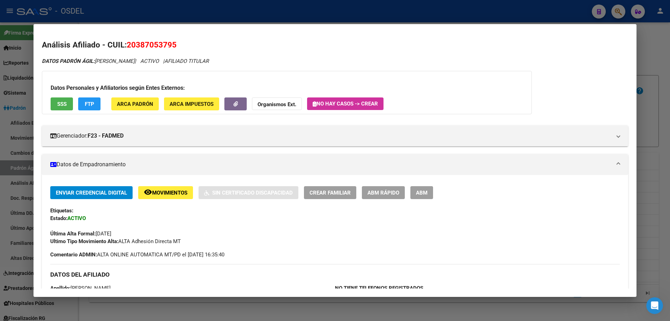
click at [253, 10] on div at bounding box center [335, 160] width 670 height 321
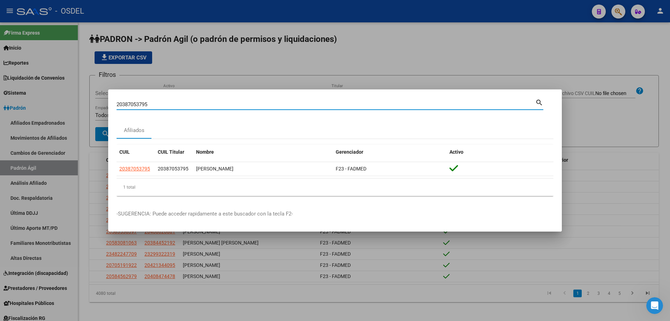
click at [175, 106] on input "20387053795" at bounding box center [326, 104] width 419 height 6
paste input "8597527"
type input "20388597527"
click at [540, 104] on mat-icon "search" at bounding box center [540, 102] width 8 height 8
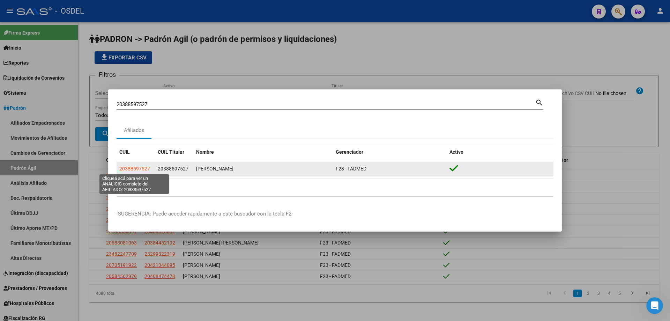
click at [139, 170] on span "20388597527" at bounding box center [134, 169] width 31 height 6
type textarea "20388597527"
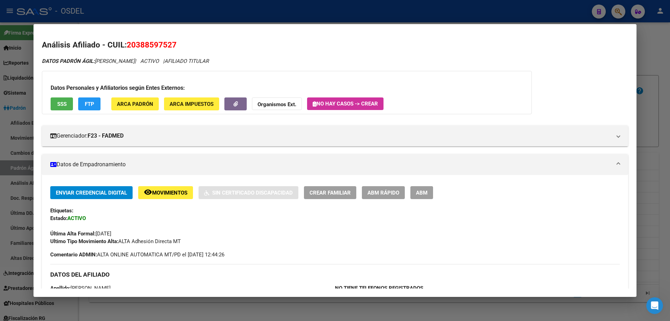
click at [67, 101] on button "SSS" at bounding box center [62, 103] width 22 height 13
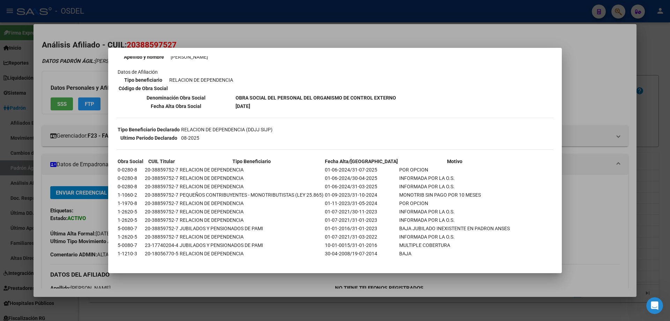
scroll to position [101, 0]
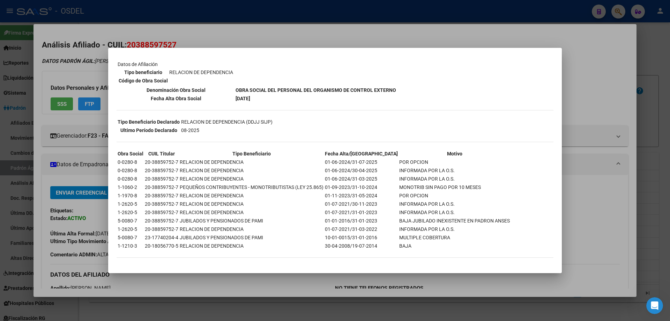
click at [308, 33] on div at bounding box center [335, 160] width 670 height 321
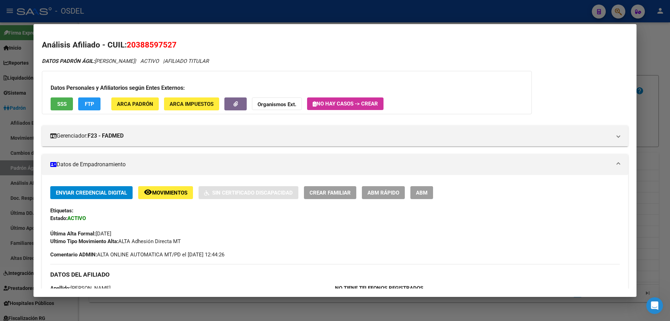
click at [261, 9] on div at bounding box center [335, 160] width 670 height 321
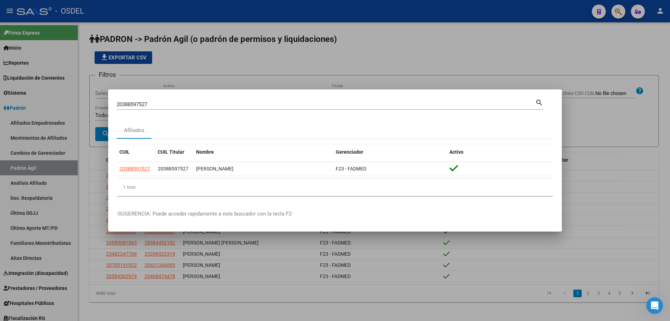
click at [161, 106] on input "20388597527" at bounding box center [326, 104] width 419 height 6
paste input "941546"
type input "20388941546"
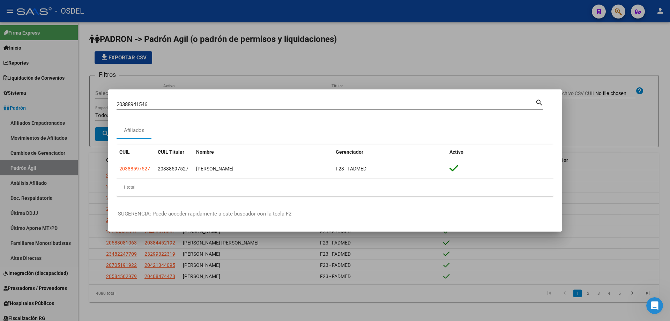
click at [540, 101] on mat-icon "search" at bounding box center [540, 102] width 8 height 8
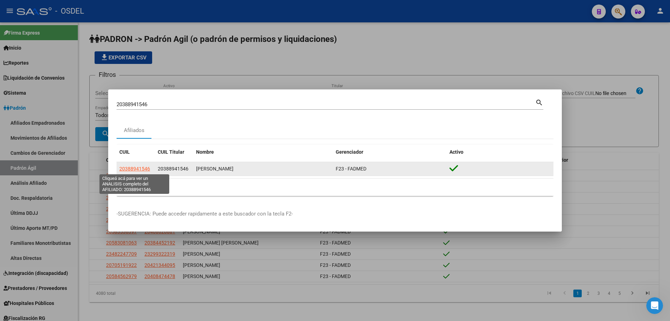
click at [143, 169] on span "20388941546" at bounding box center [134, 169] width 31 height 6
type textarea "20388941546"
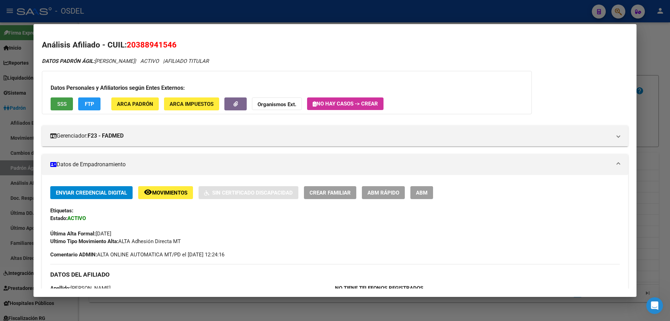
click at [67, 108] on button "SSS" at bounding box center [62, 103] width 22 height 13
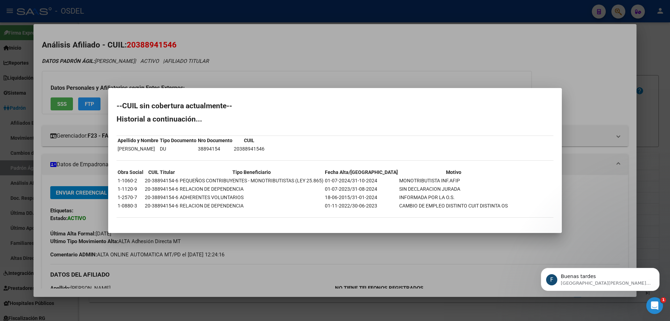
scroll to position [0, 0]
click at [258, 73] on div at bounding box center [335, 160] width 670 height 321
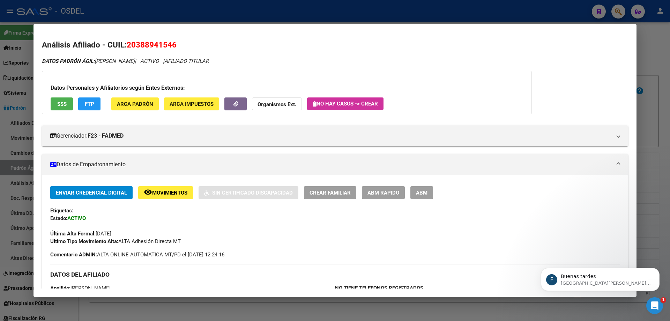
click at [244, 15] on div at bounding box center [335, 160] width 670 height 321
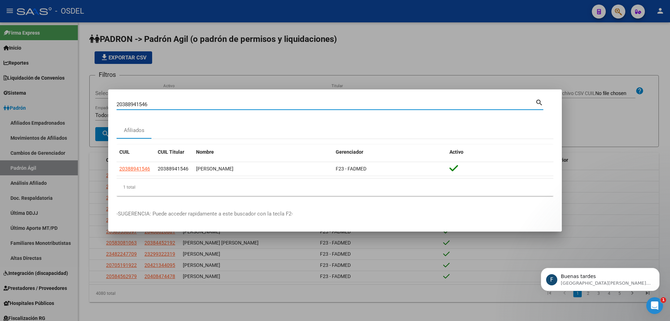
click at [157, 106] on input "20388941546" at bounding box center [326, 104] width 419 height 6
paste input "9435768"
type input "20389435768"
click at [539, 102] on mat-icon "search" at bounding box center [540, 102] width 8 height 8
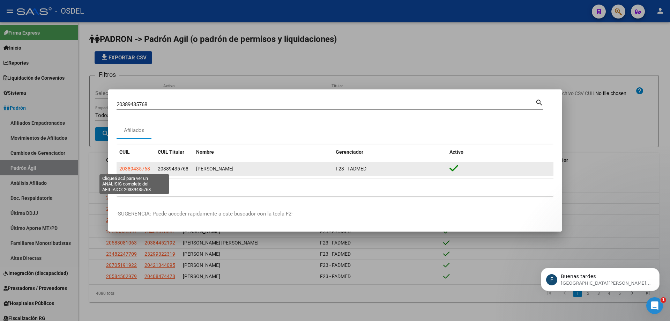
click at [145, 170] on span "20389435768" at bounding box center [134, 169] width 31 height 6
type textarea "20389435768"
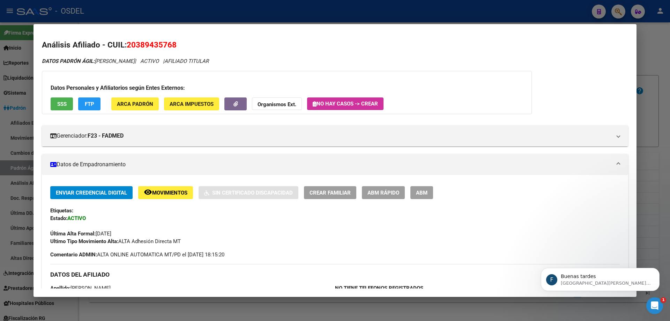
click at [67, 103] on button "SSS" at bounding box center [62, 103] width 22 height 13
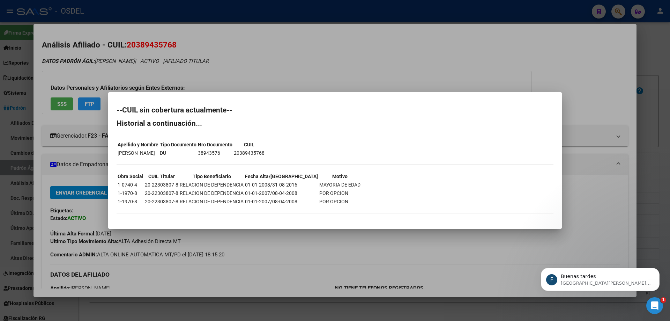
click at [264, 79] on div at bounding box center [335, 160] width 670 height 321
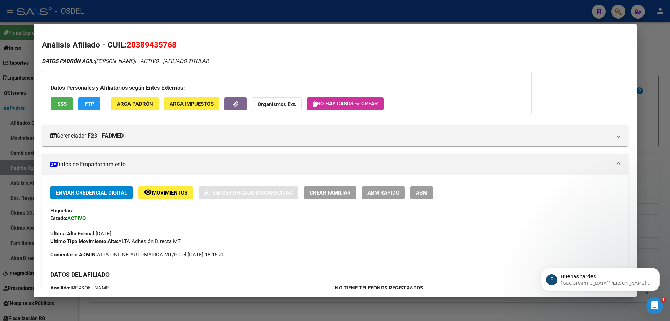
click at [325, 4] on div at bounding box center [335, 160] width 670 height 321
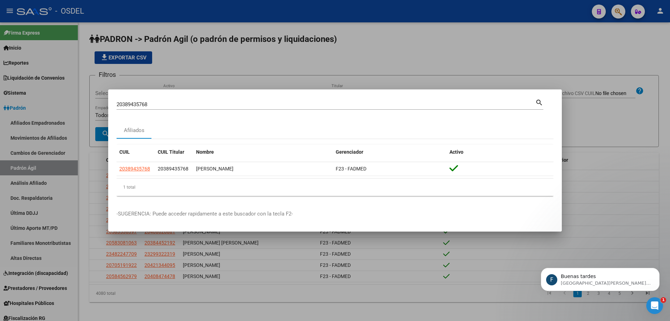
click at [164, 98] on div "20389435768 Buscar (apellido, dni, cuil, [PERSON_NAME], cuit, obra social) sear…" at bounding box center [330, 104] width 427 height 12
click at [164, 103] on input "20389435768" at bounding box center [326, 104] width 419 height 6
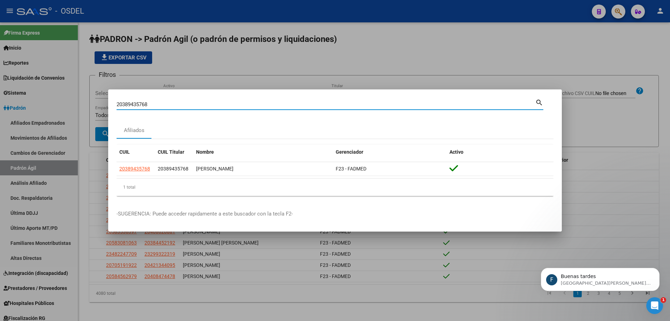
paste input "543013"
type input "20389543013"
click at [541, 102] on mat-icon "search" at bounding box center [540, 102] width 8 height 8
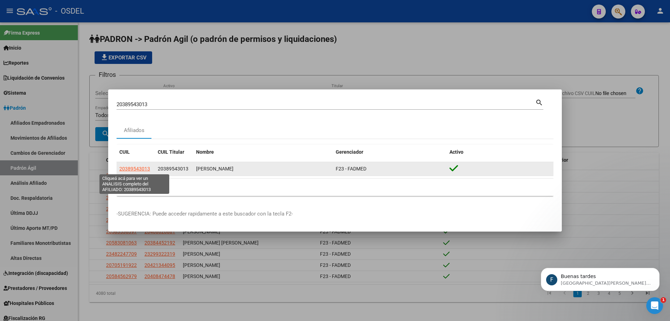
click at [141, 167] on span "20389543013" at bounding box center [134, 169] width 31 height 6
type textarea "20389543013"
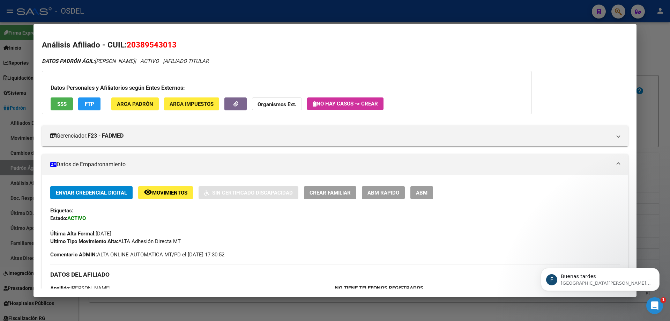
click at [64, 106] on span "SSS" at bounding box center [61, 104] width 9 height 6
